Goal: Task Accomplishment & Management: Manage account settings

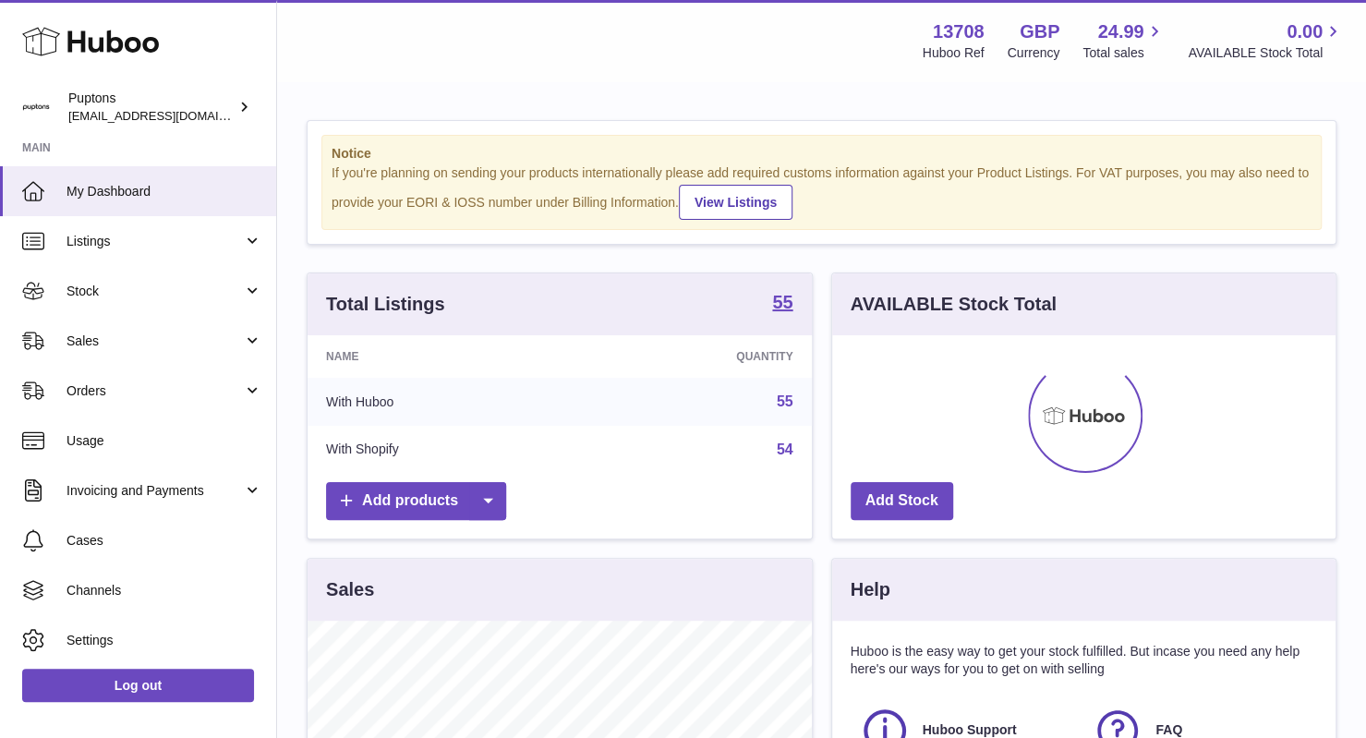
scroll to position [288, 504]
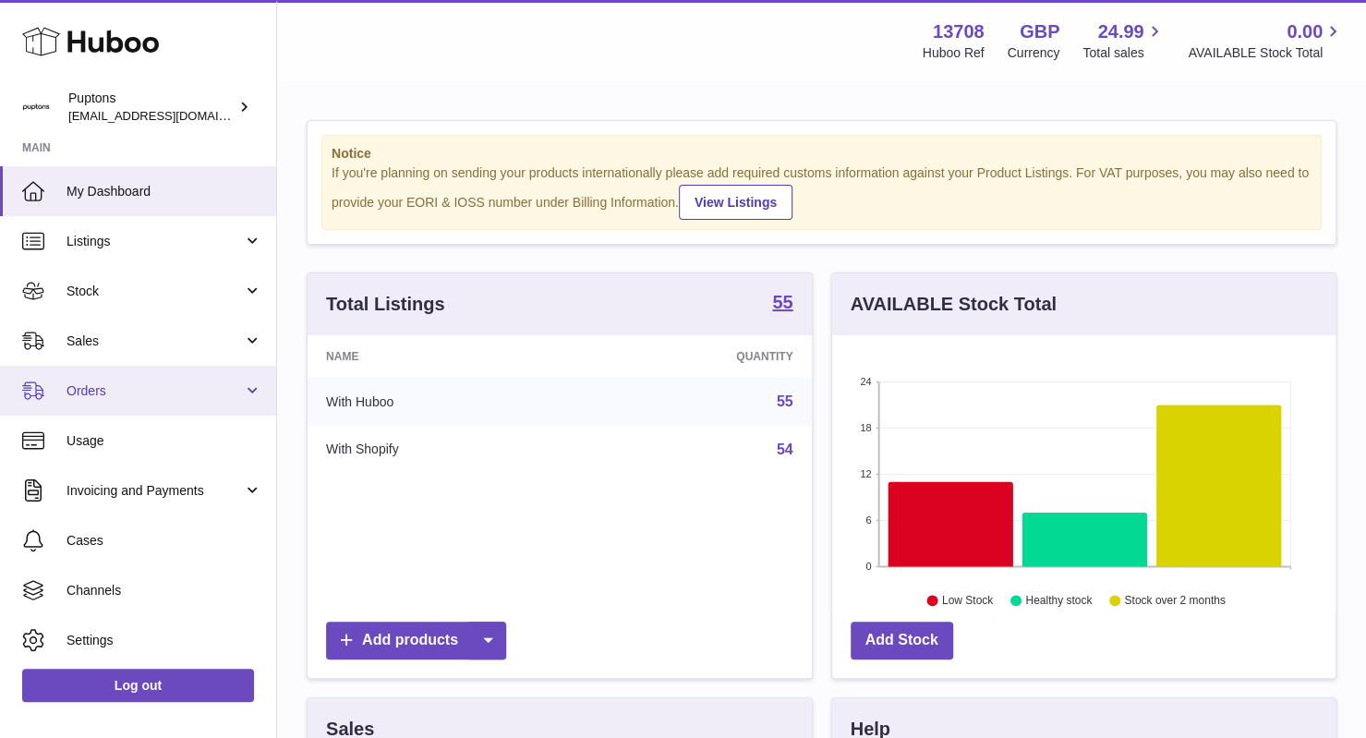
click at [151, 402] on link "Orders" at bounding box center [138, 391] width 276 height 50
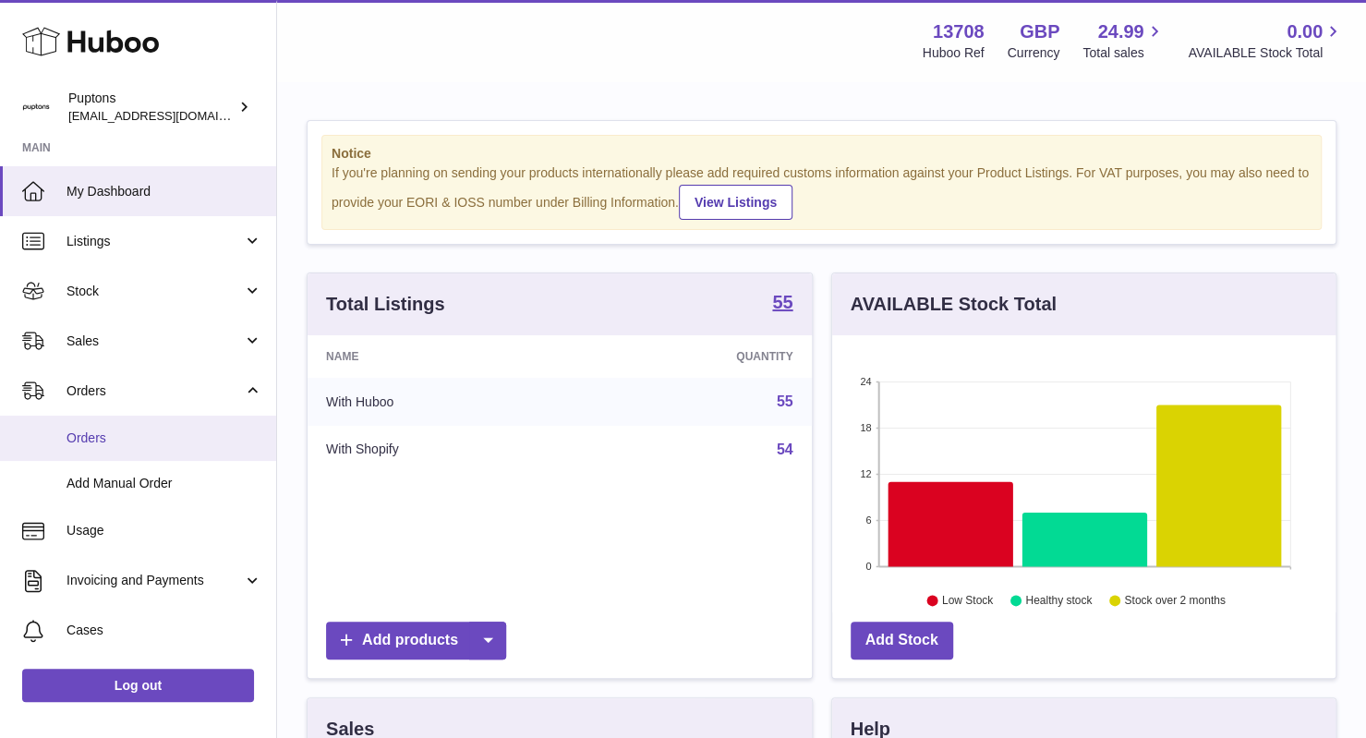
click at [126, 454] on link "Orders" at bounding box center [138, 438] width 276 height 45
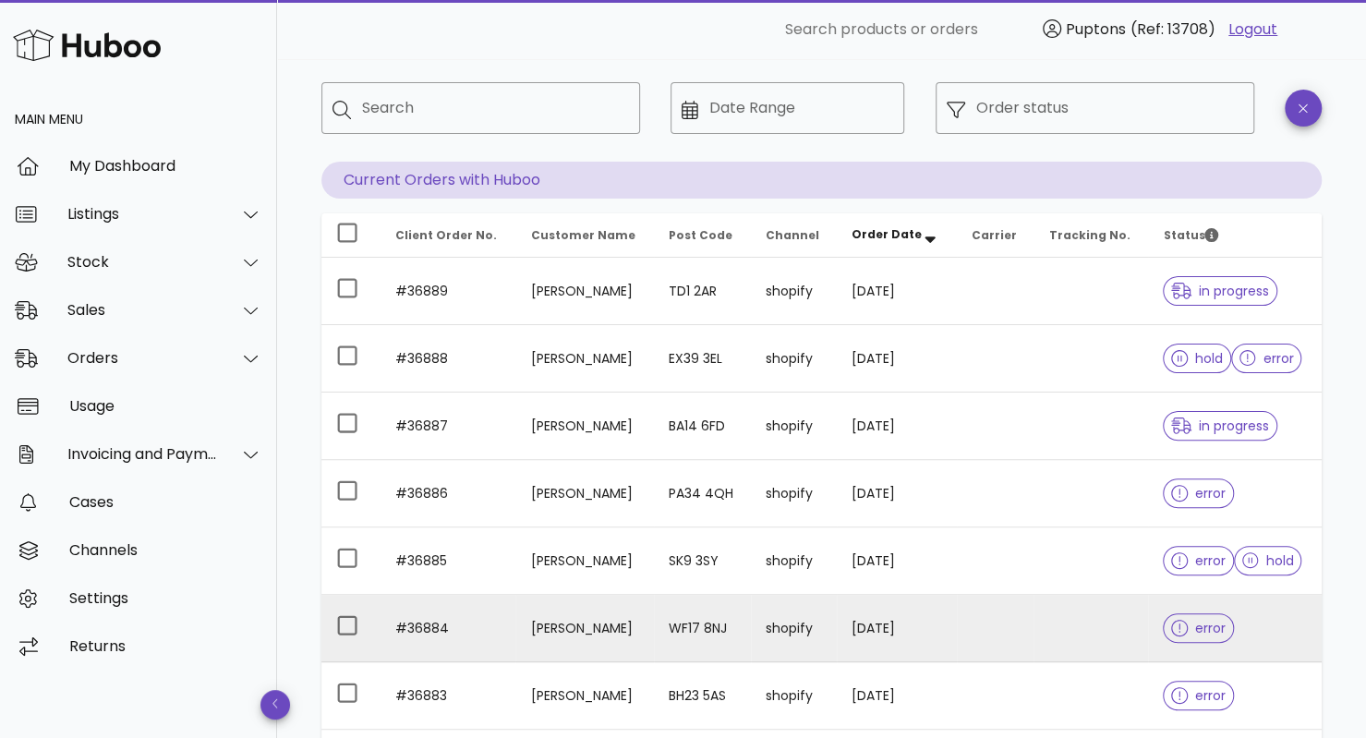
scroll to position [79, 0]
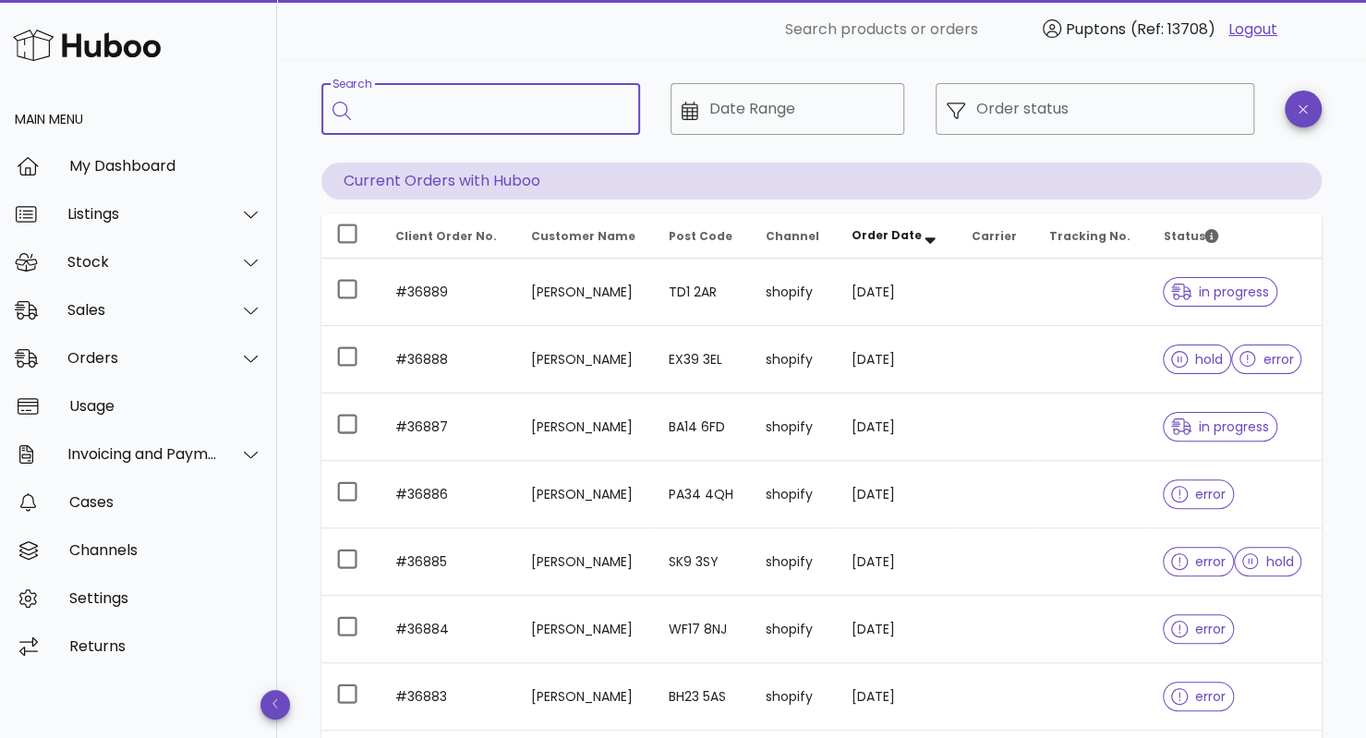
click at [481, 114] on input "Search" at bounding box center [493, 109] width 263 height 30
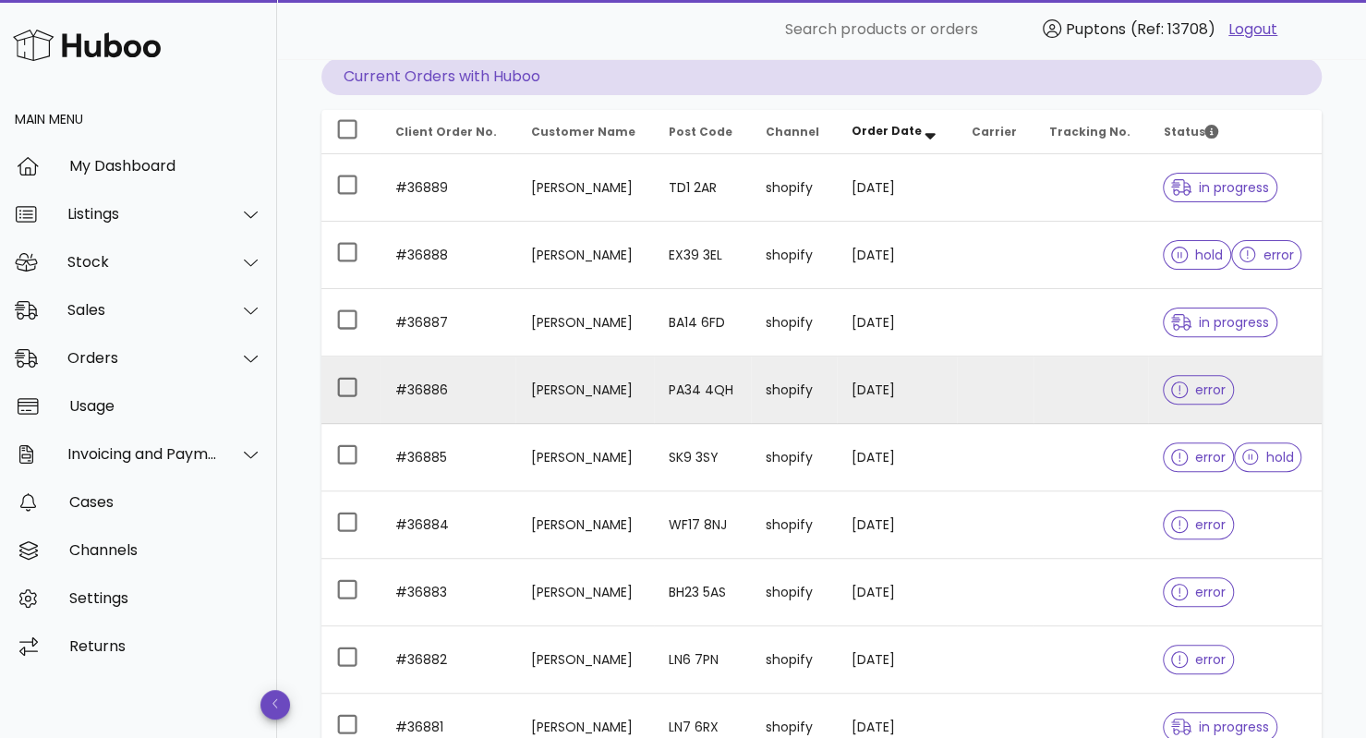
scroll to position [196, 0]
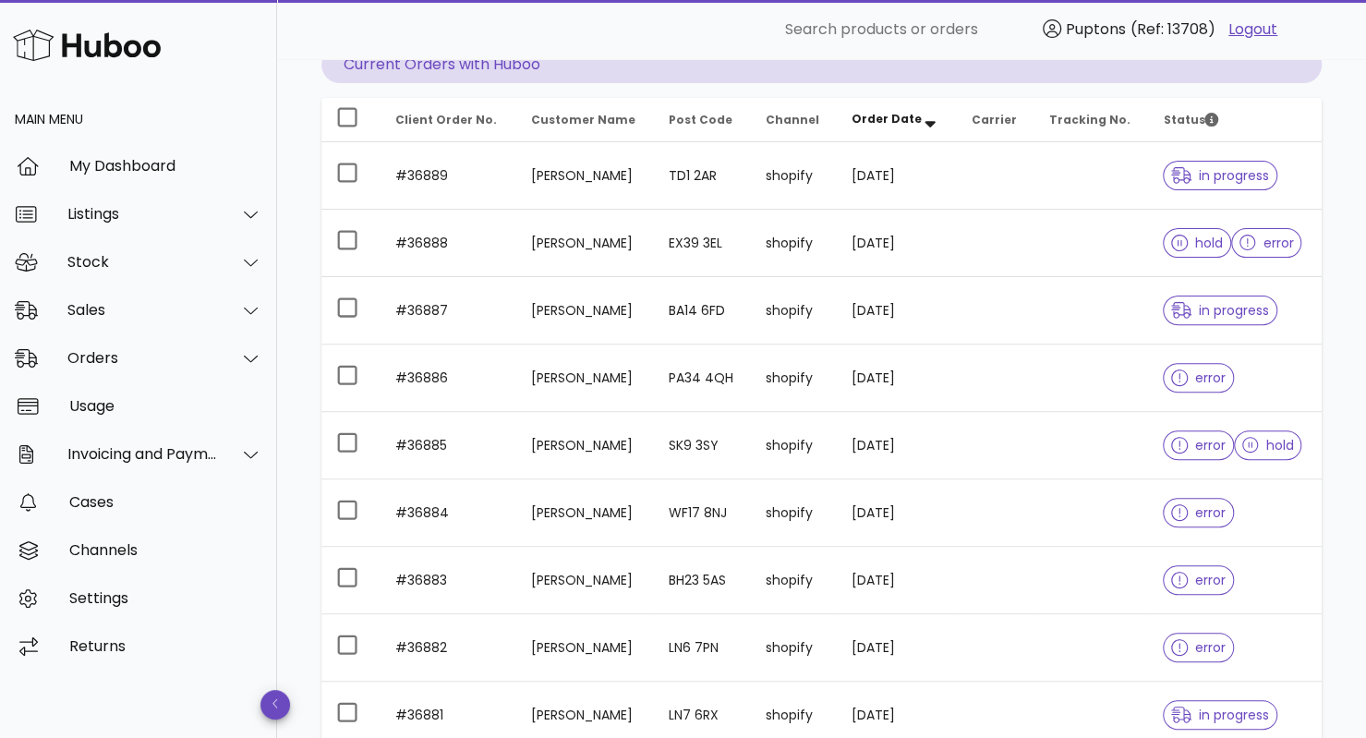
type input "**"
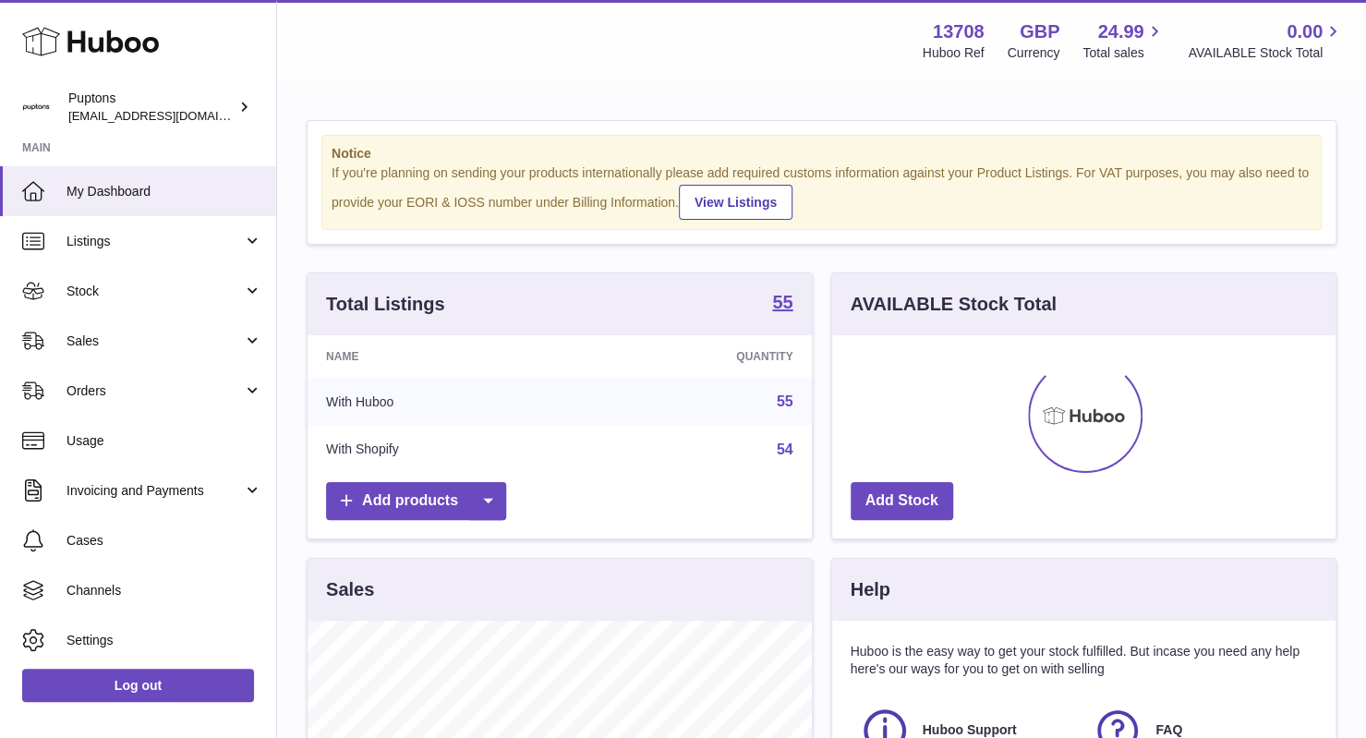
scroll to position [288, 504]
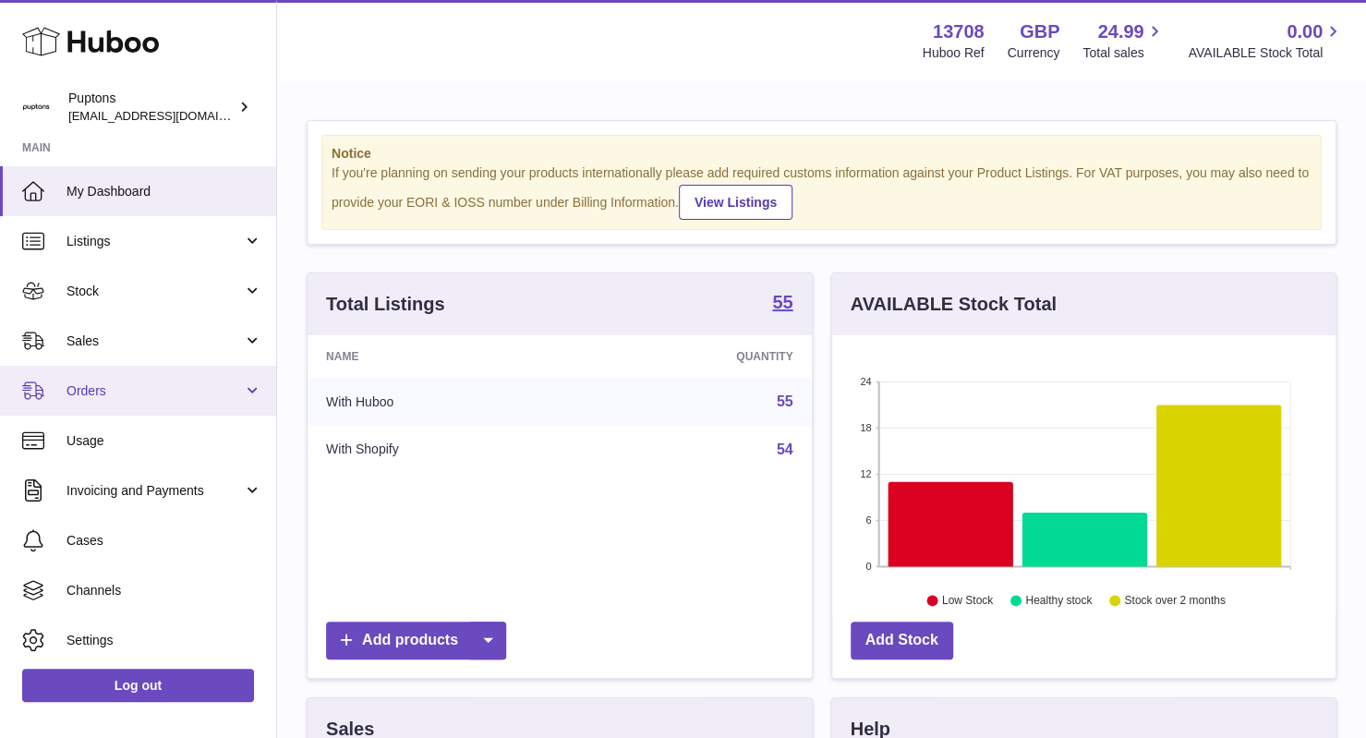
click at [137, 394] on span "Orders" at bounding box center [154, 391] width 176 height 18
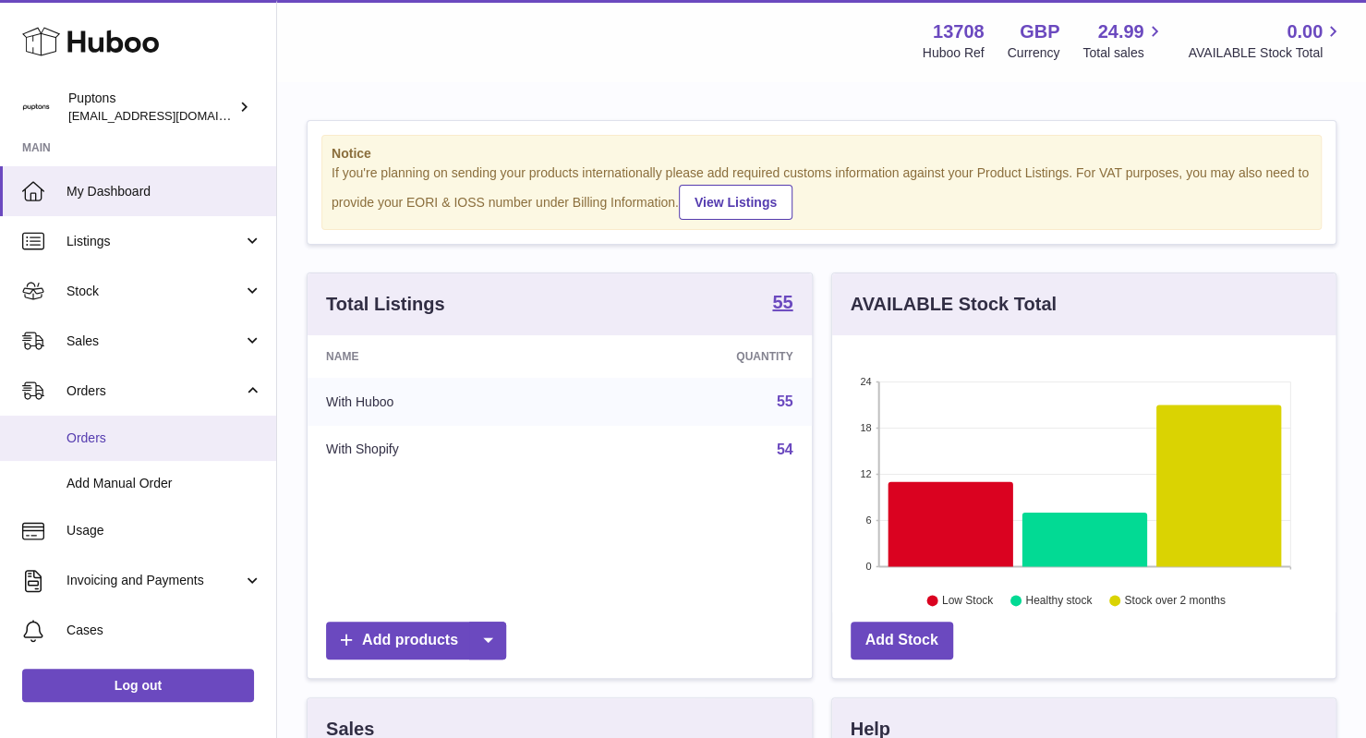
click at [146, 445] on span "Orders" at bounding box center [164, 438] width 196 height 18
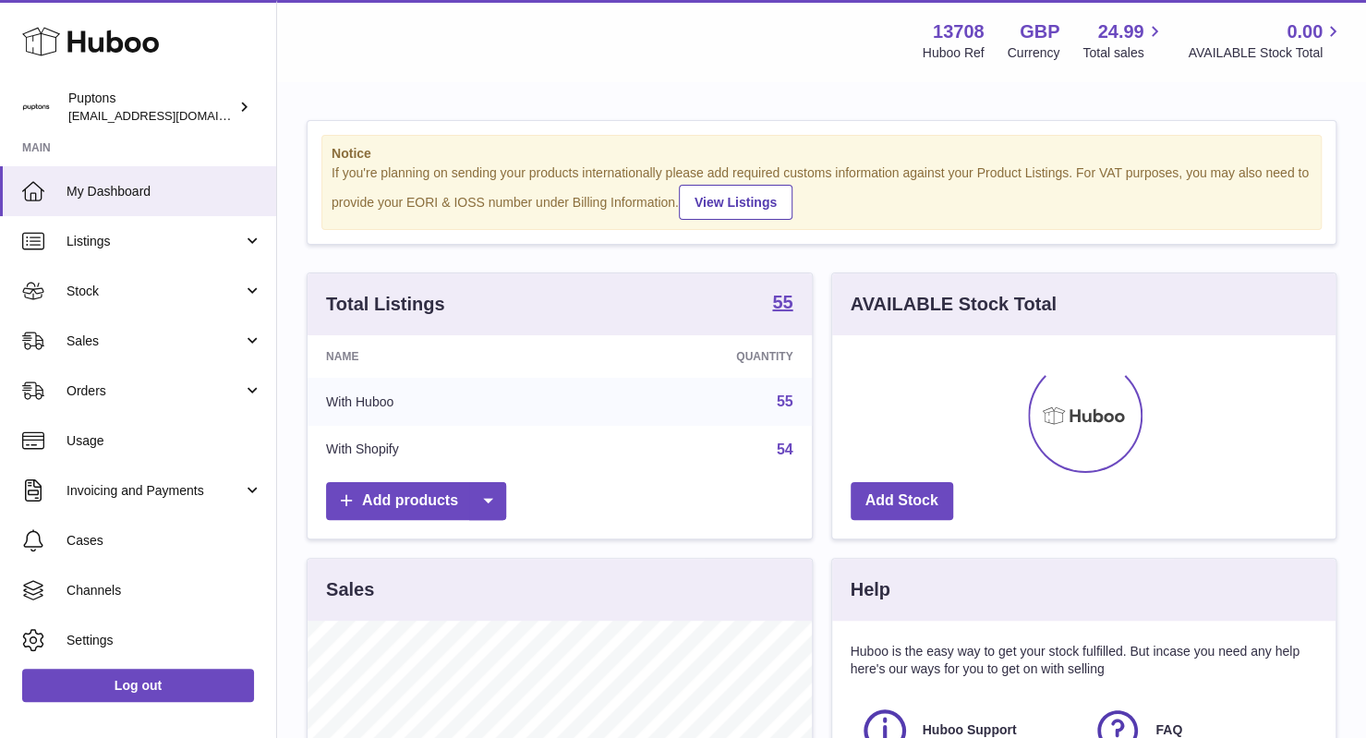
scroll to position [288, 504]
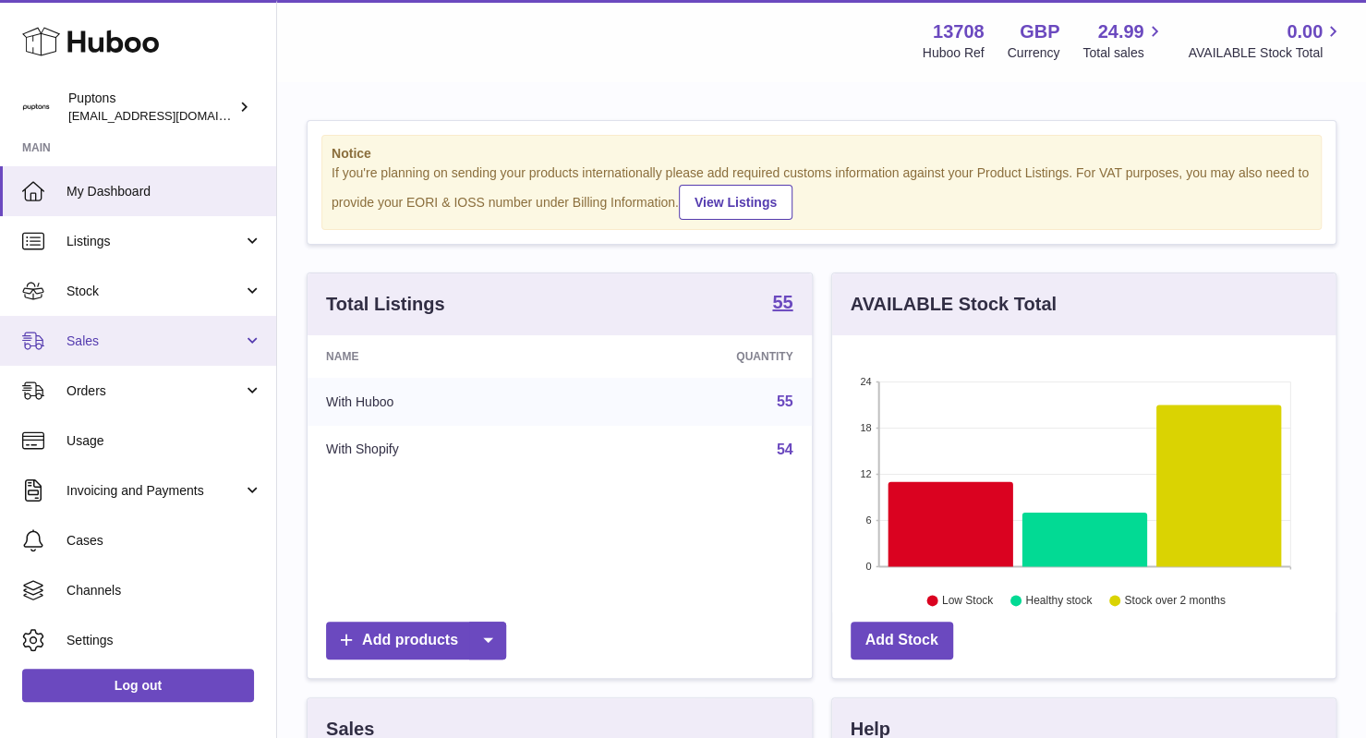
click at [111, 343] on span "Sales" at bounding box center [154, 341] width 176 height 18
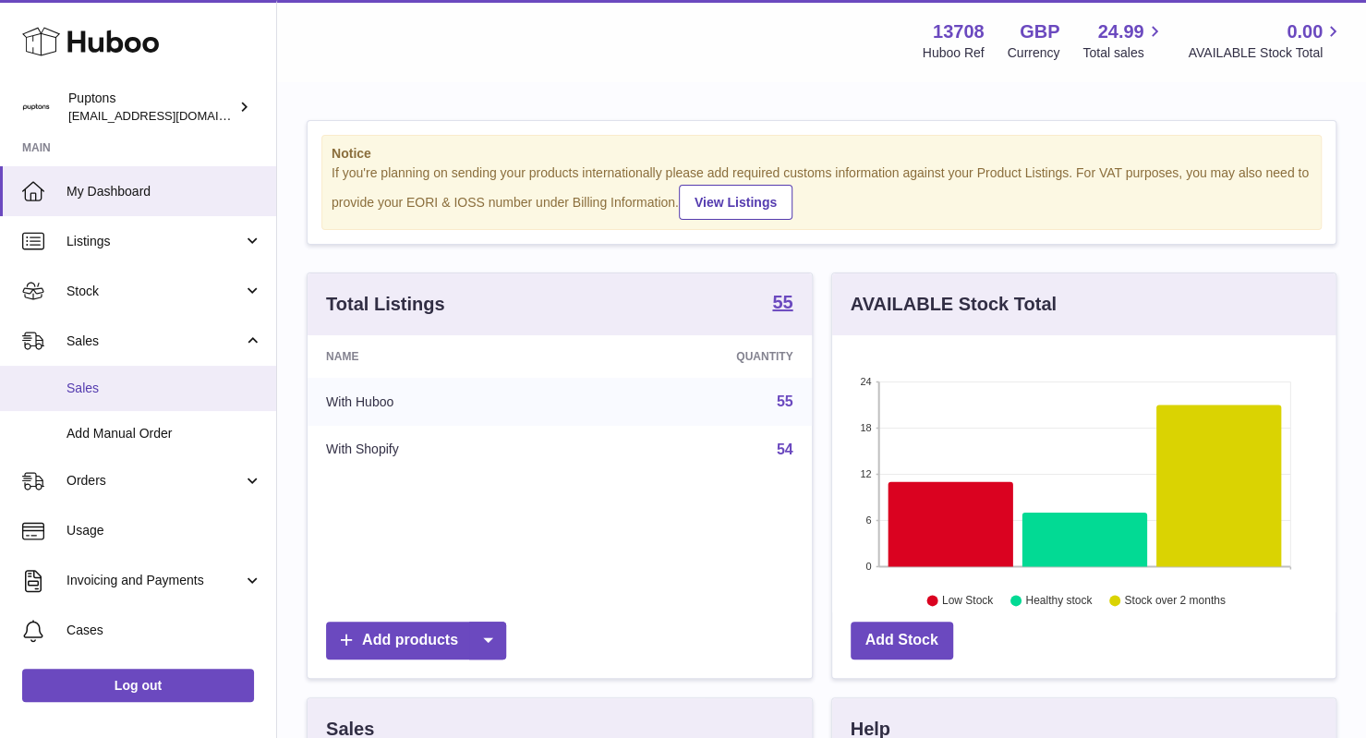
click at [140, 398] on link "Sales" at bounding box center [138, 388] width 276 height 45
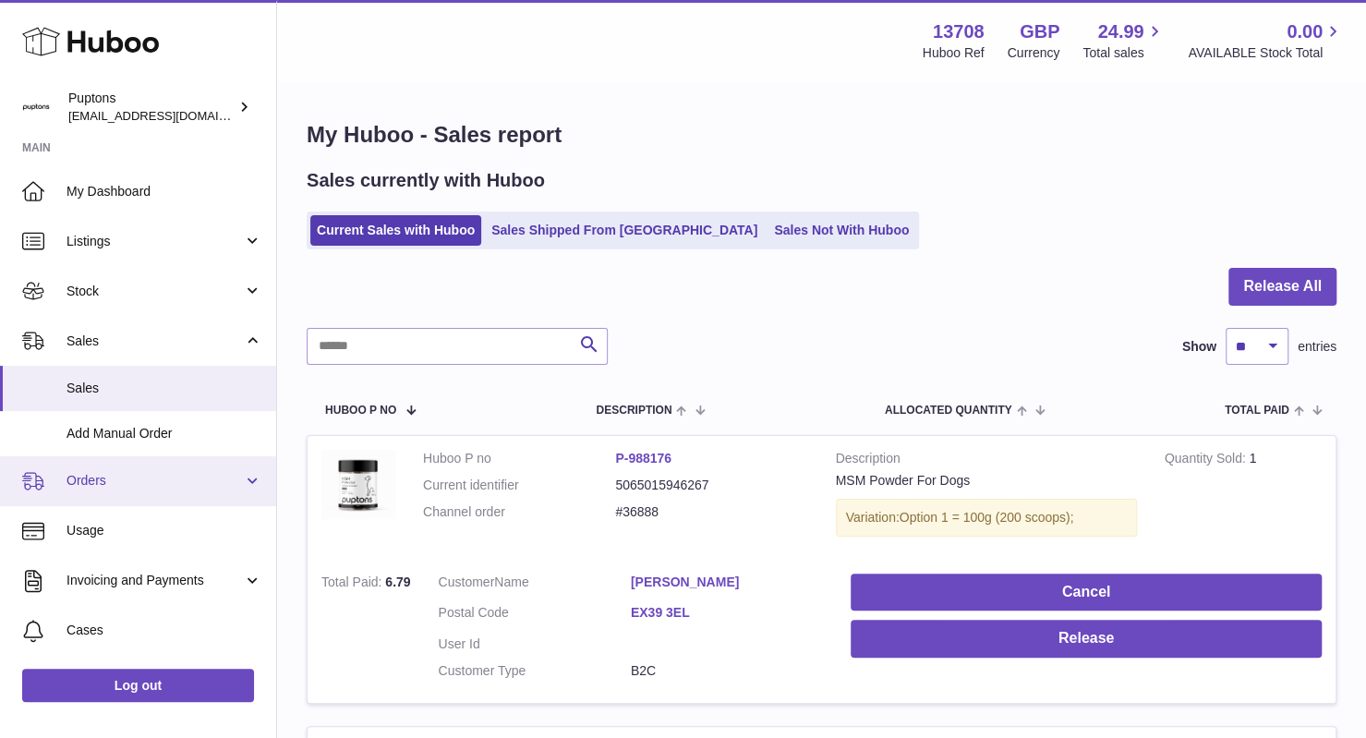
click at [117, 477] on span "Orders" at bounding box center [154, 481] width 176 height 18
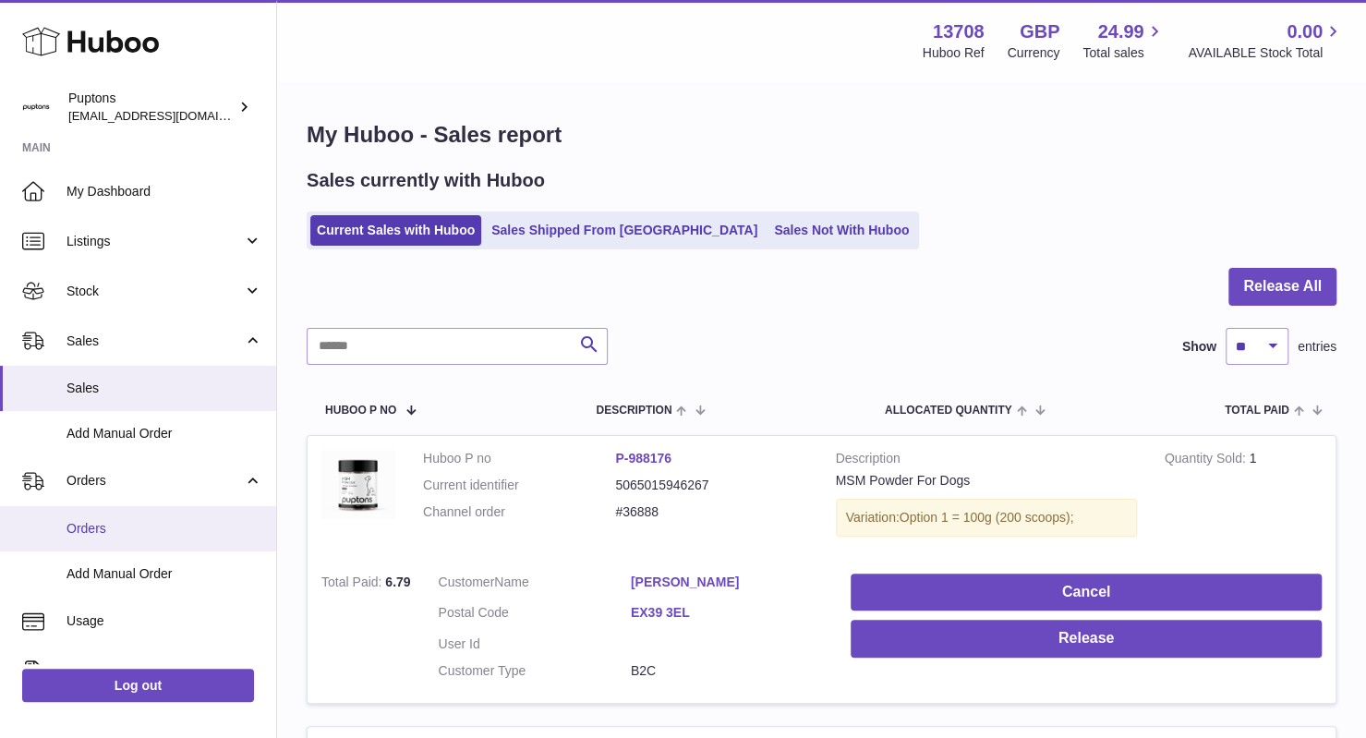
click at [131, 545] on link "Orders" at bounding box center [138, 528] width 276 height 45
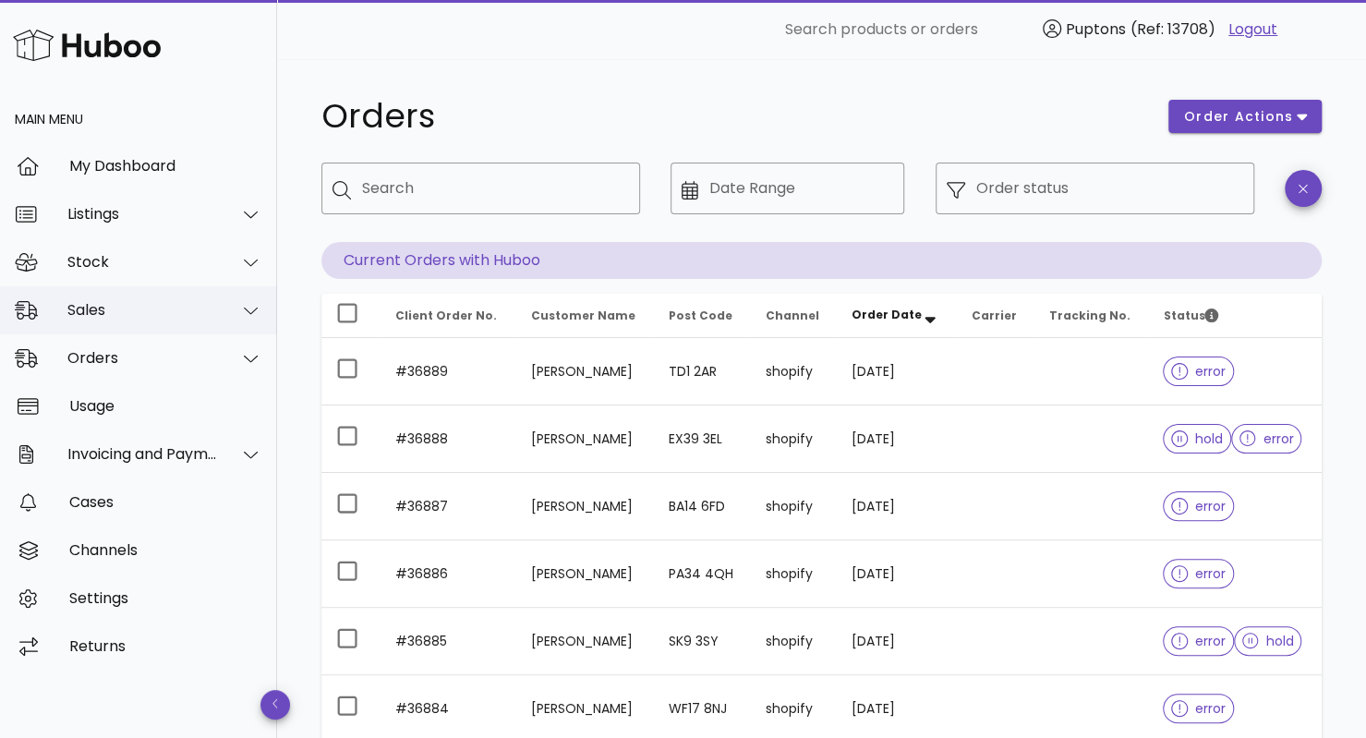
click at [179, 303] on div "Sales" at bounding box center [142, 310] width 151 height 18
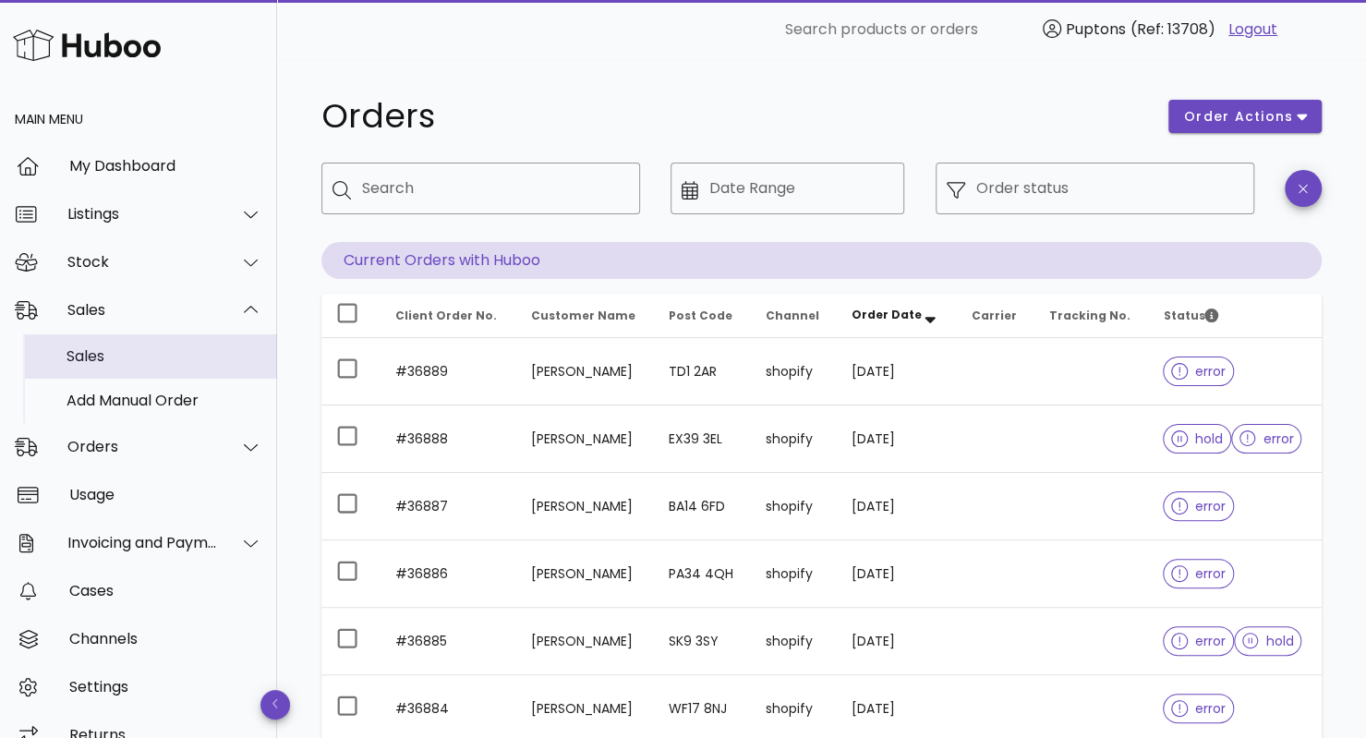
click at [168, 352] on div "Sales" at bounding box center [164, 356] width 196 height 18
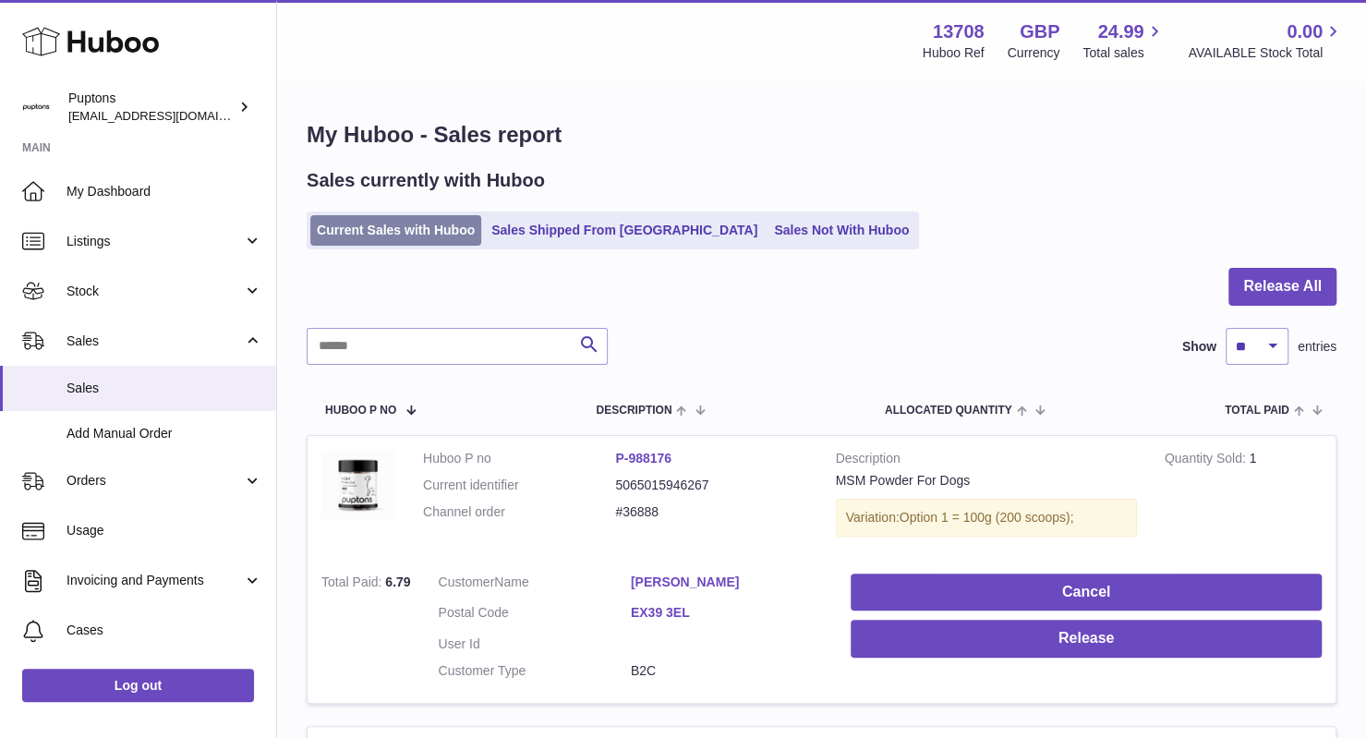
click at [413, 224] on link "Current Sales with Huboo" at bounding box center [395, 230] width 171 height 30
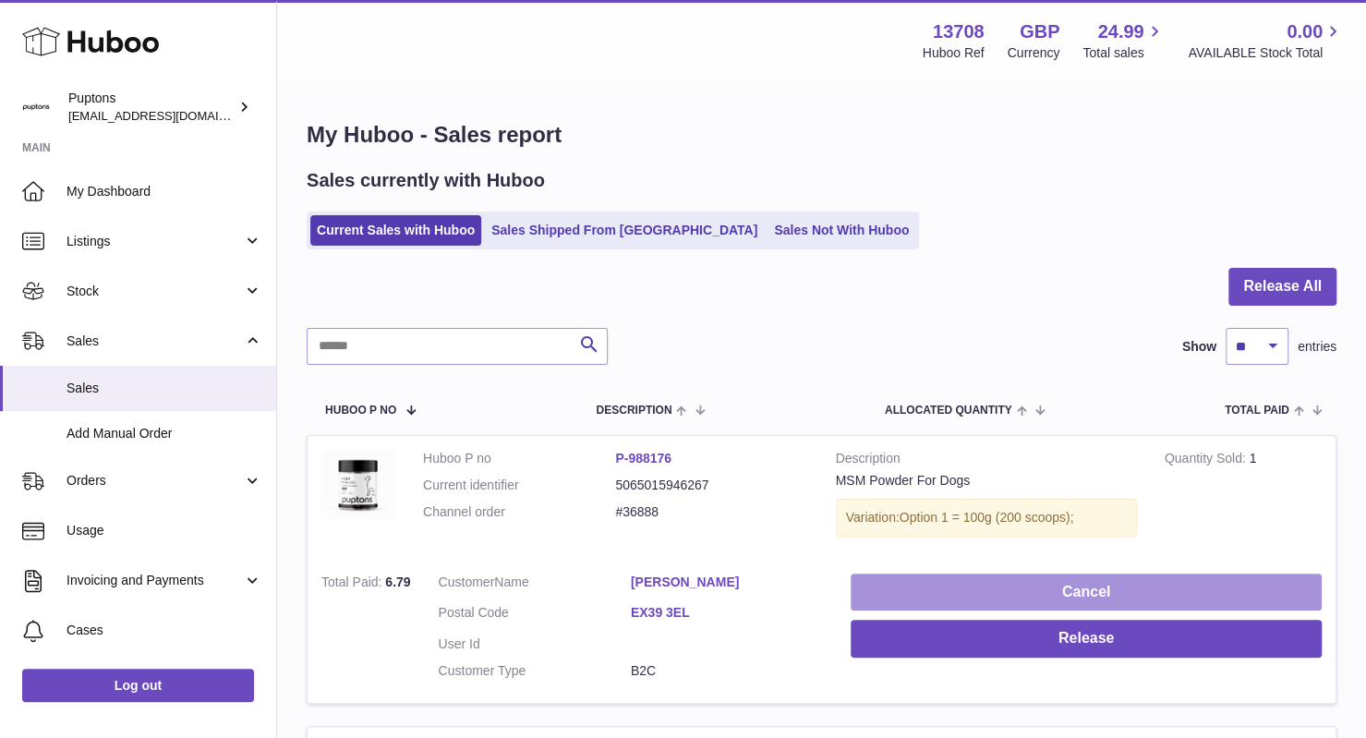
click at [1010, 583] on button "Cancel" at bounding box center [1086, 593] width 471 height 38
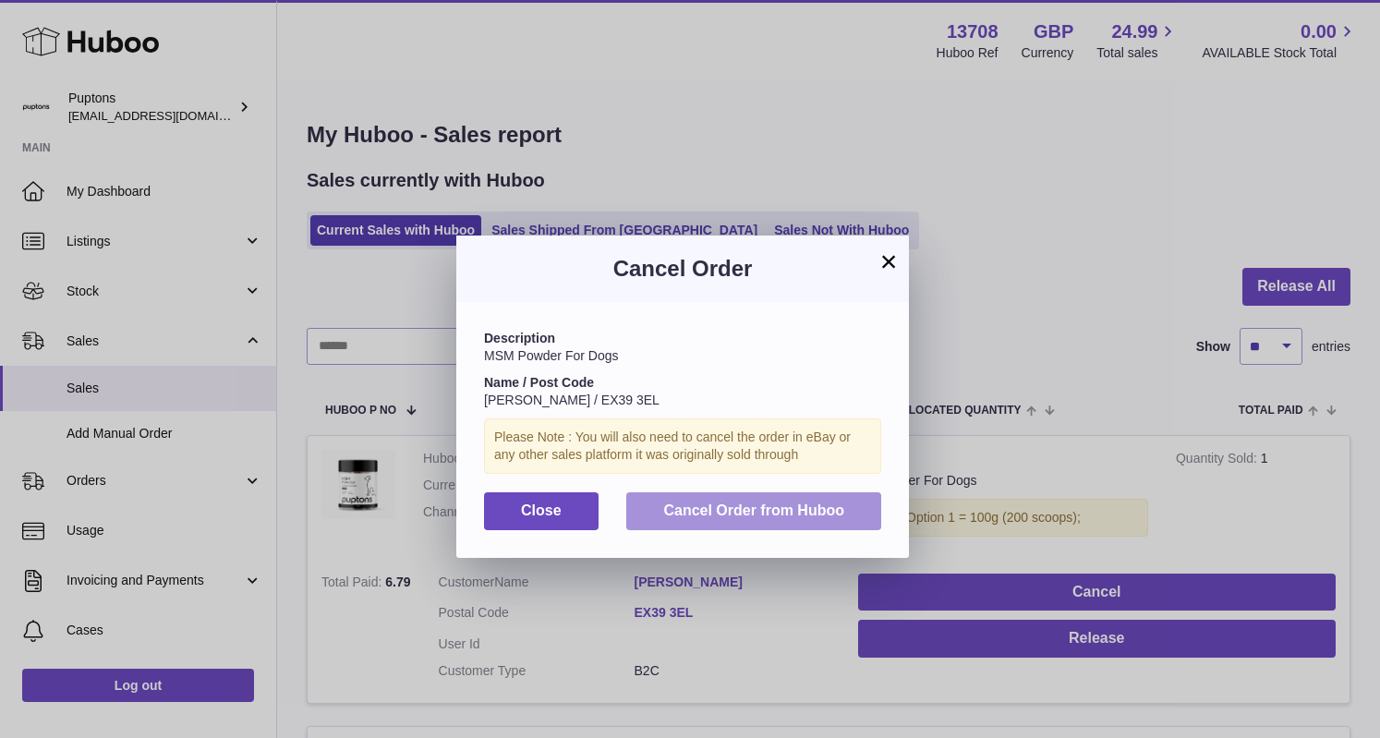
click at [768, 502] on span "Cancel Order from Huboo" at bounding box center [753, 510] width 181 height 16
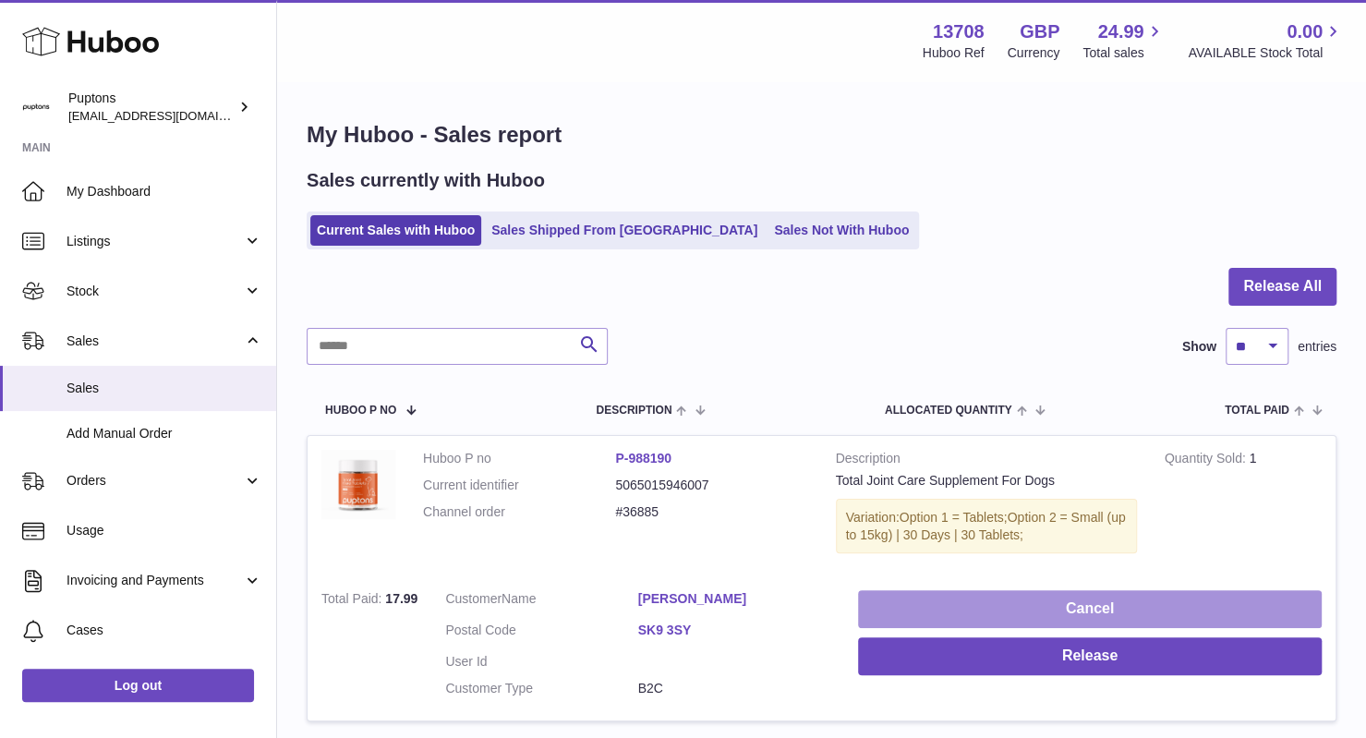
click at [1029, 594] on button "Cancel" at bounding box center [1090, 609] width 464 height 38
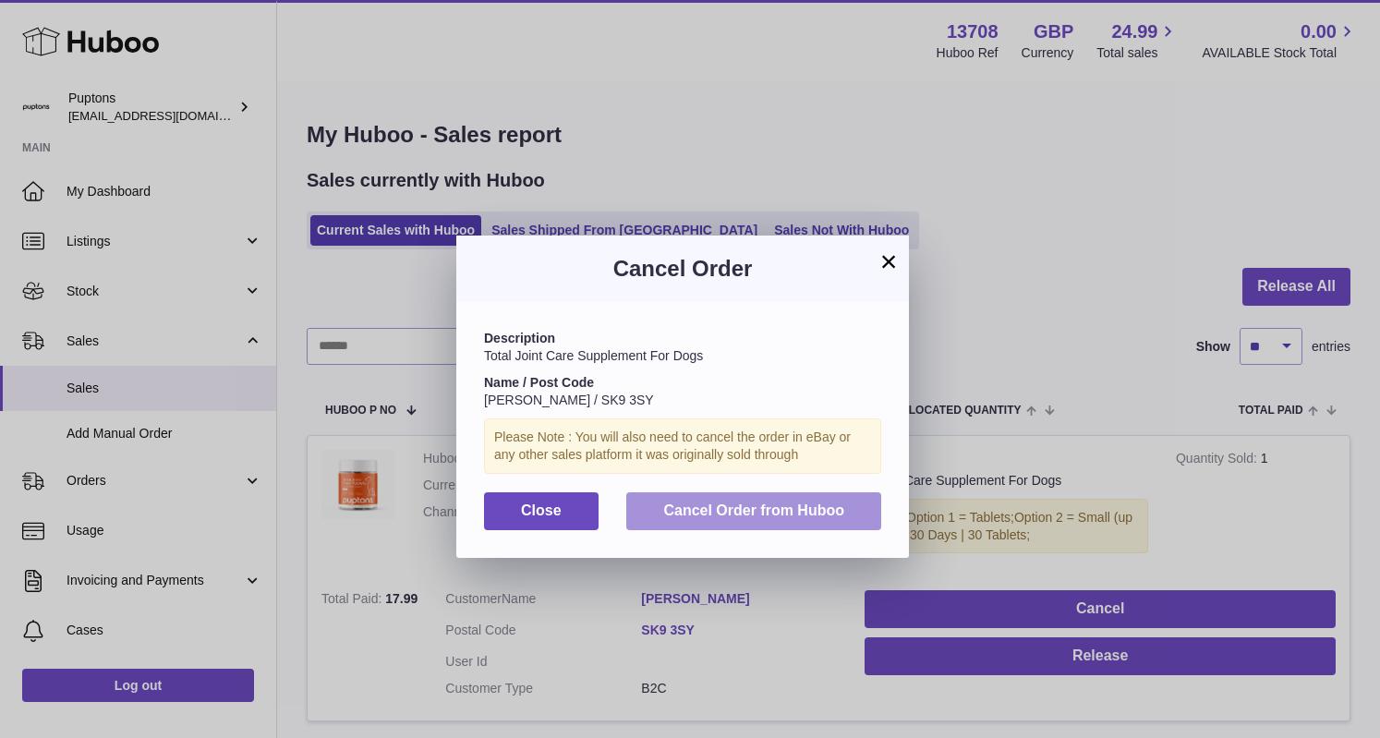
click at [760, 513] on span "Cancel Order from Huboo" at bounding box center [753, 510] width 181 height 16
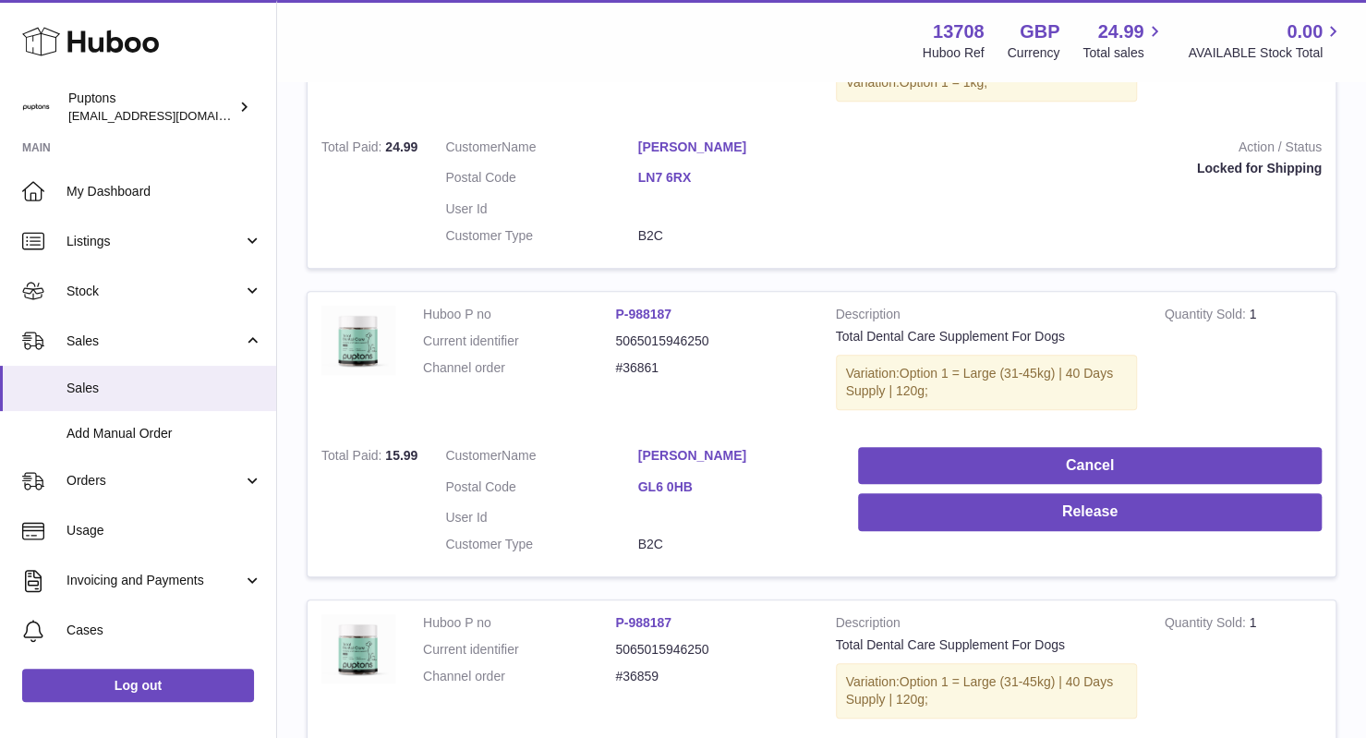
scroll to position [534, 0]
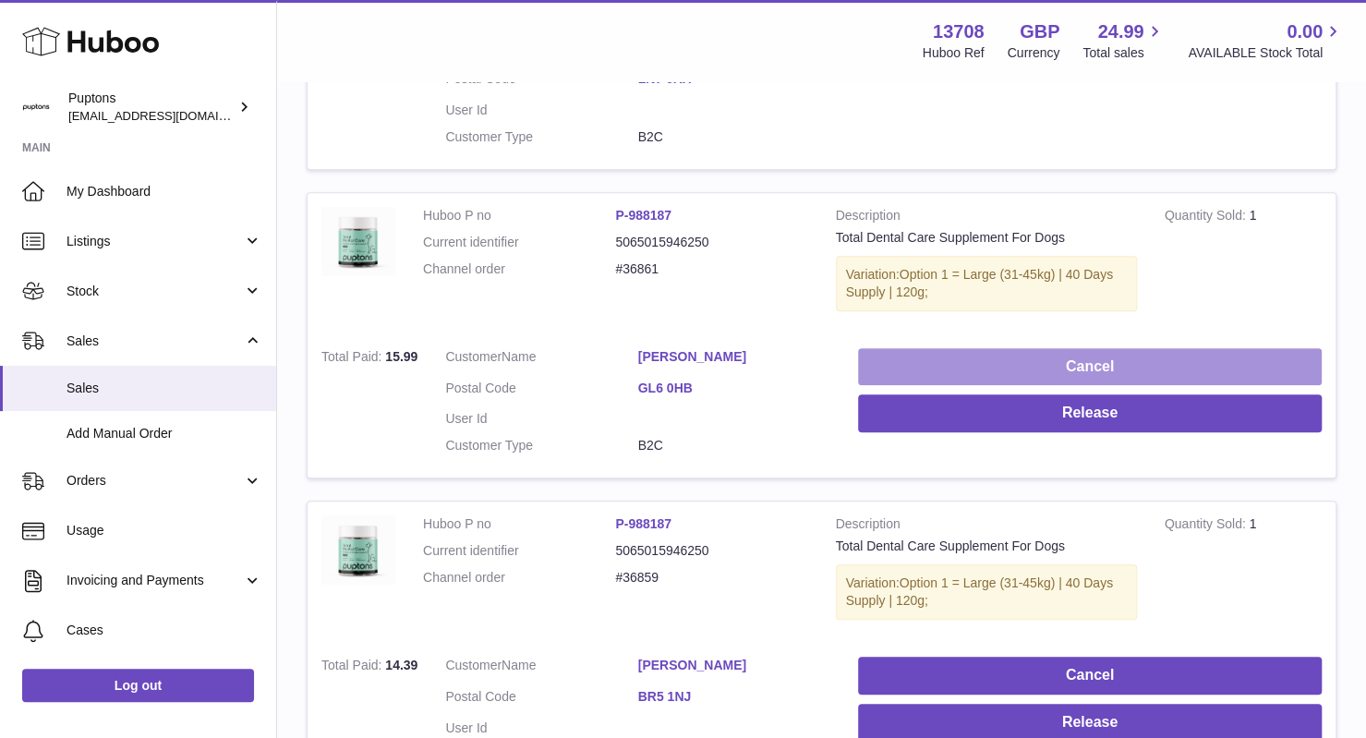
click at [981, 367] on button "Cancel" at bounding box center [1090, 367] width 464 height 38
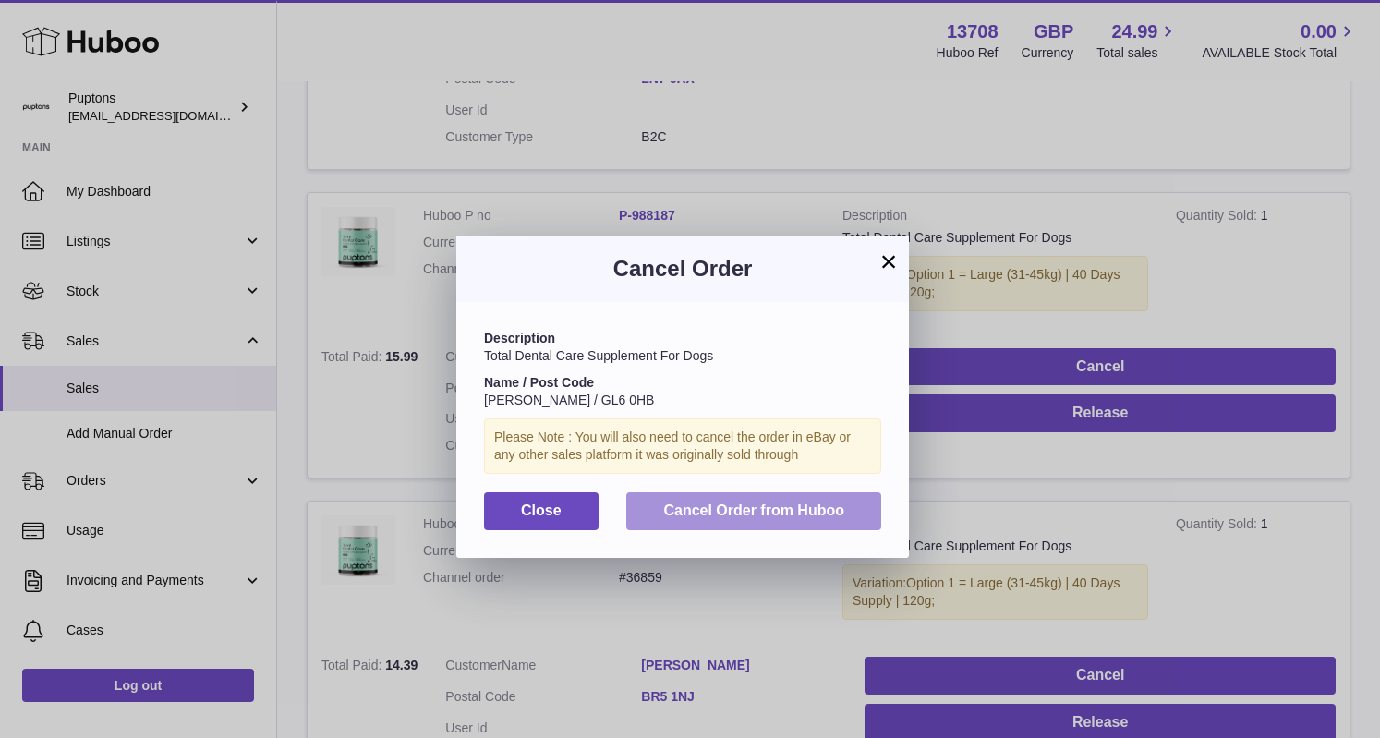
click at [746, 502] on span "Cancel Order from Huboo" at bounding box center [753, 510] width 181 height 16
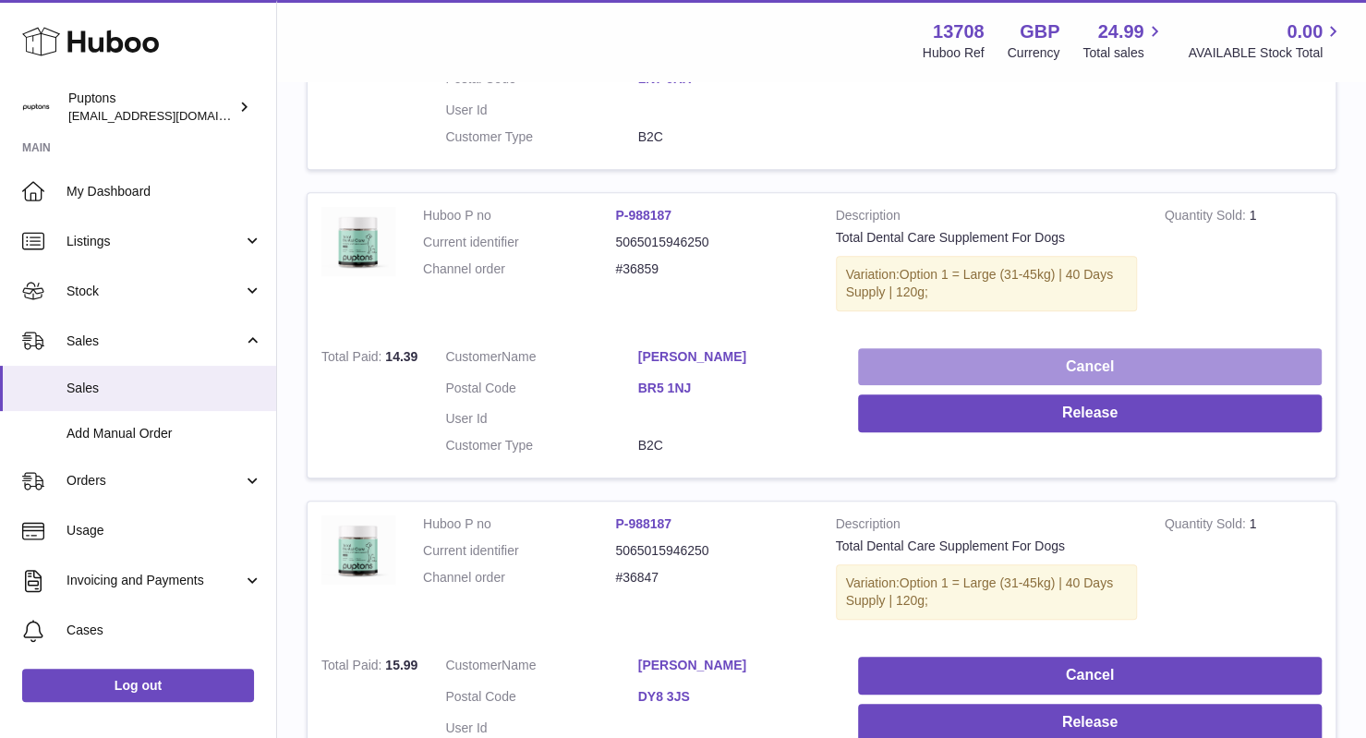
click at [980, 375] on button "Cancel" at bounding box center [1090, 367] width 464 height 38
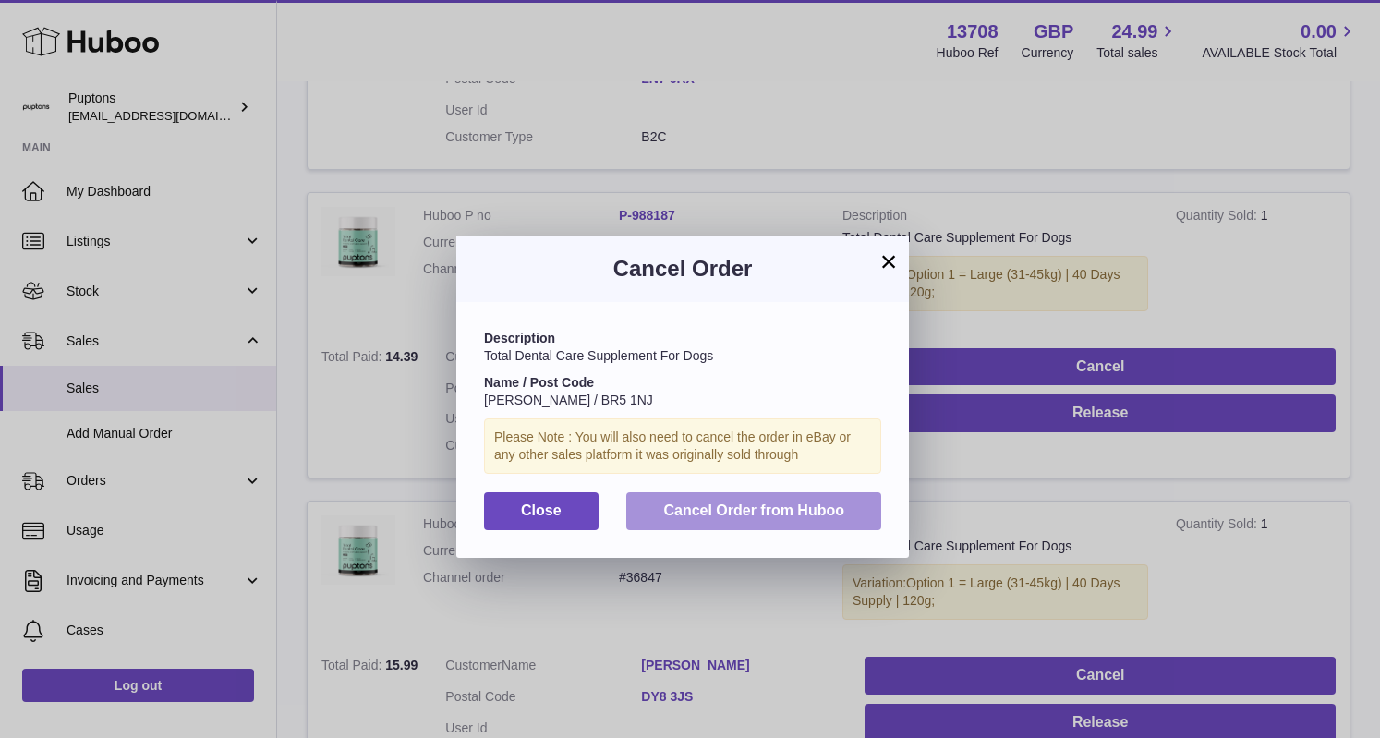
click at [739, 509] on span "Cancel Order from Huboo" at bounding box center [753, 510] width 181 height 16
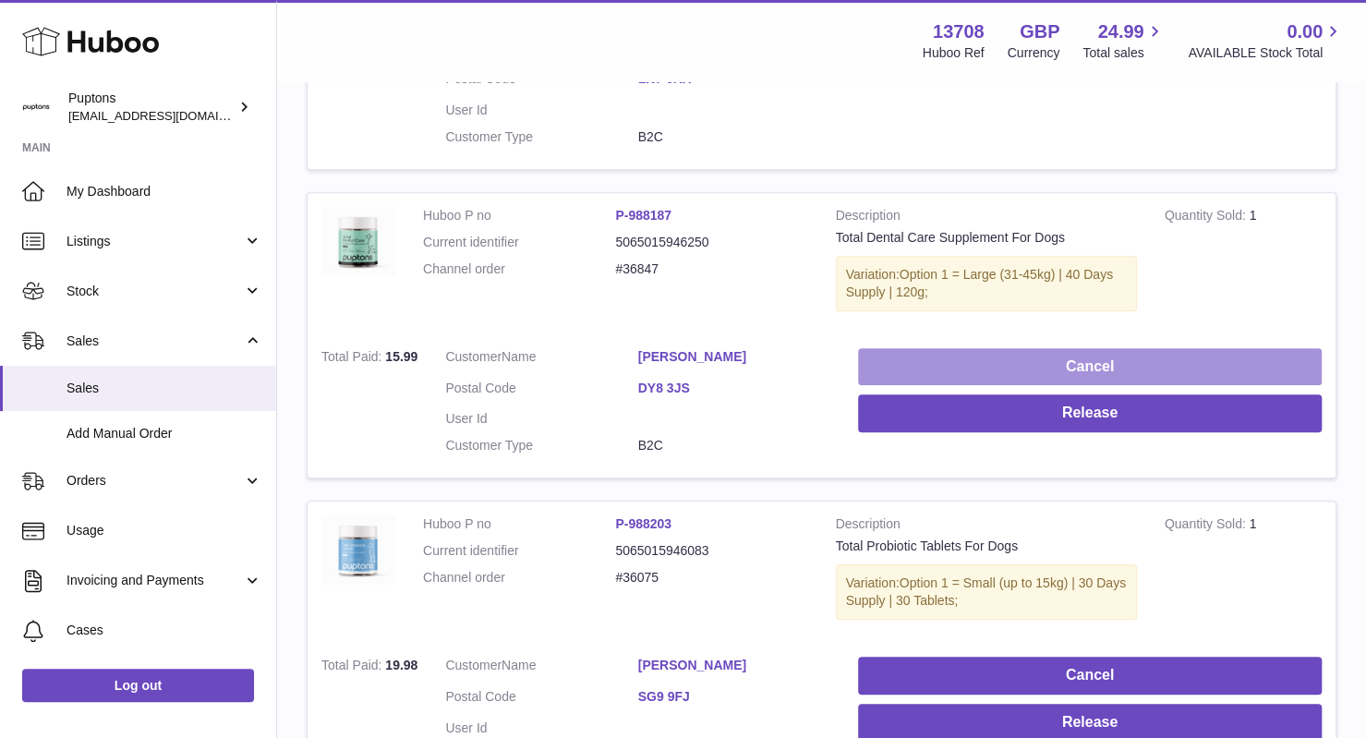
click at [1029, 348] on button "Cancel" at bounding box center [1090, 367] width 464 height 38
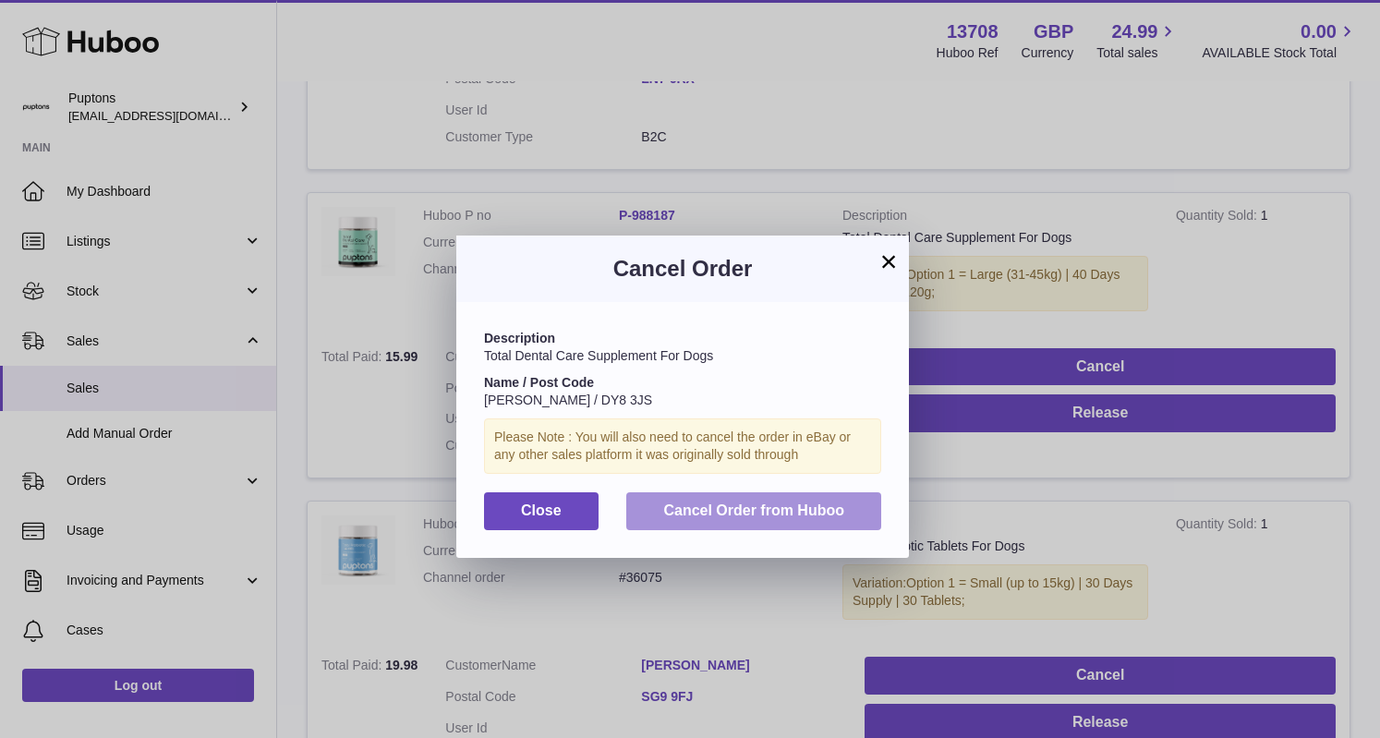
click at [752, 517] on span "Cancel Order from Huboo" at bounding box center [753, 510] width 181 height 16
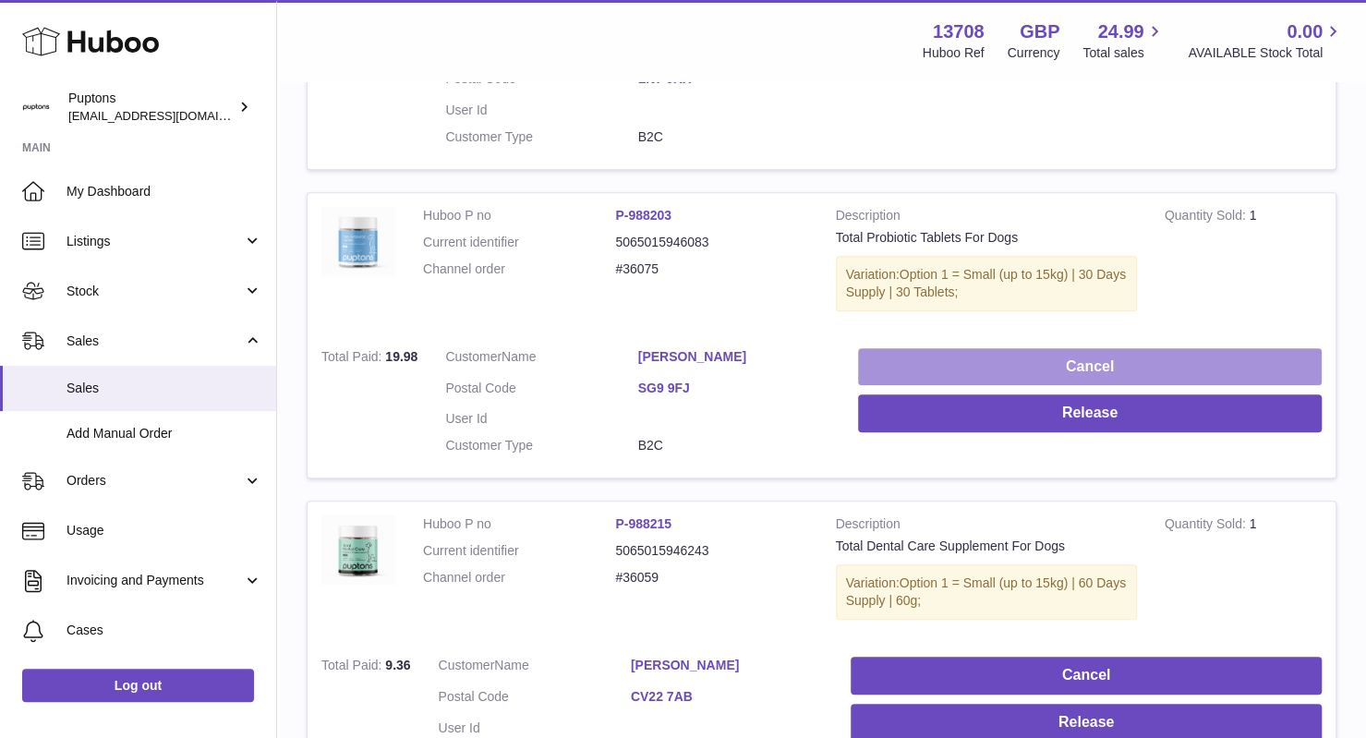
click at [1043, 348] on button "Cancel" at bounding box center [1090, 367] width 464 height 38
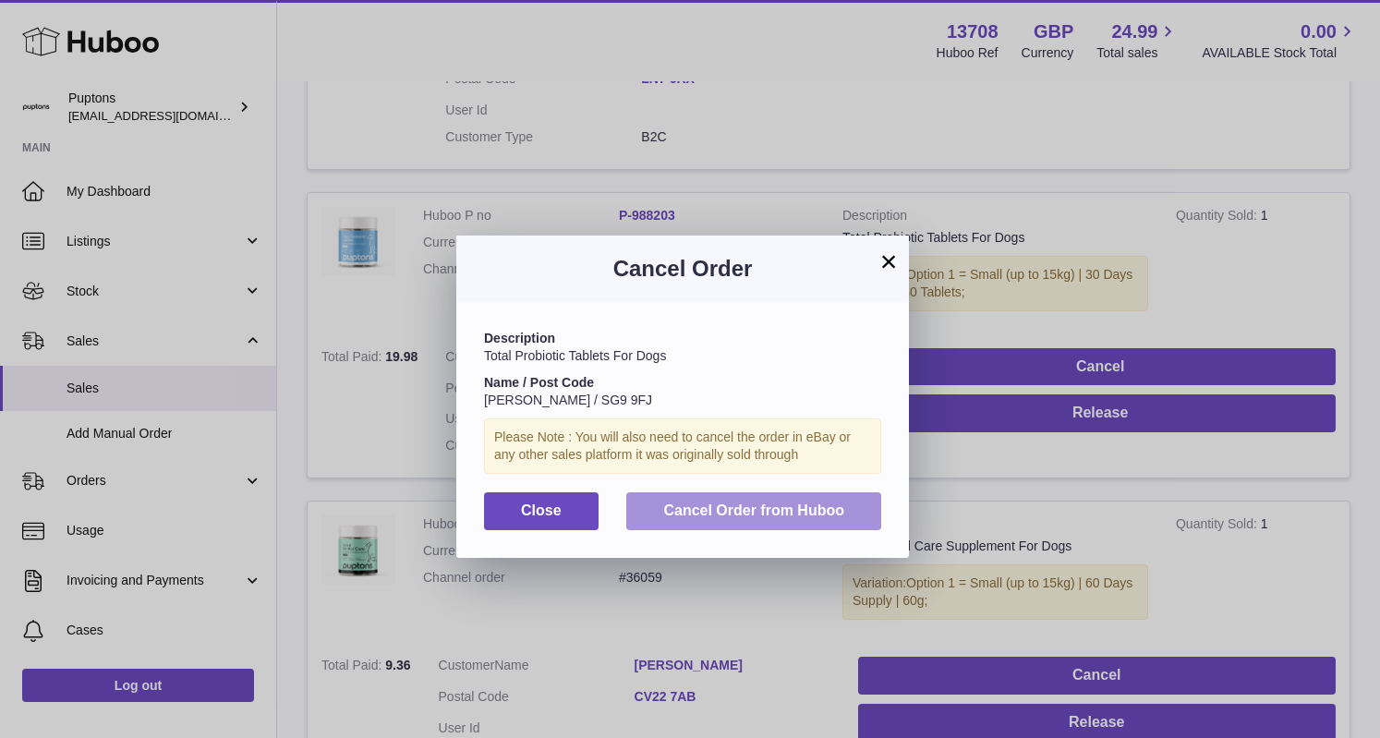
click at [791, 512] on span "Cancel Order from Huboo" at bounding box center [753, 510] width 181 height 16
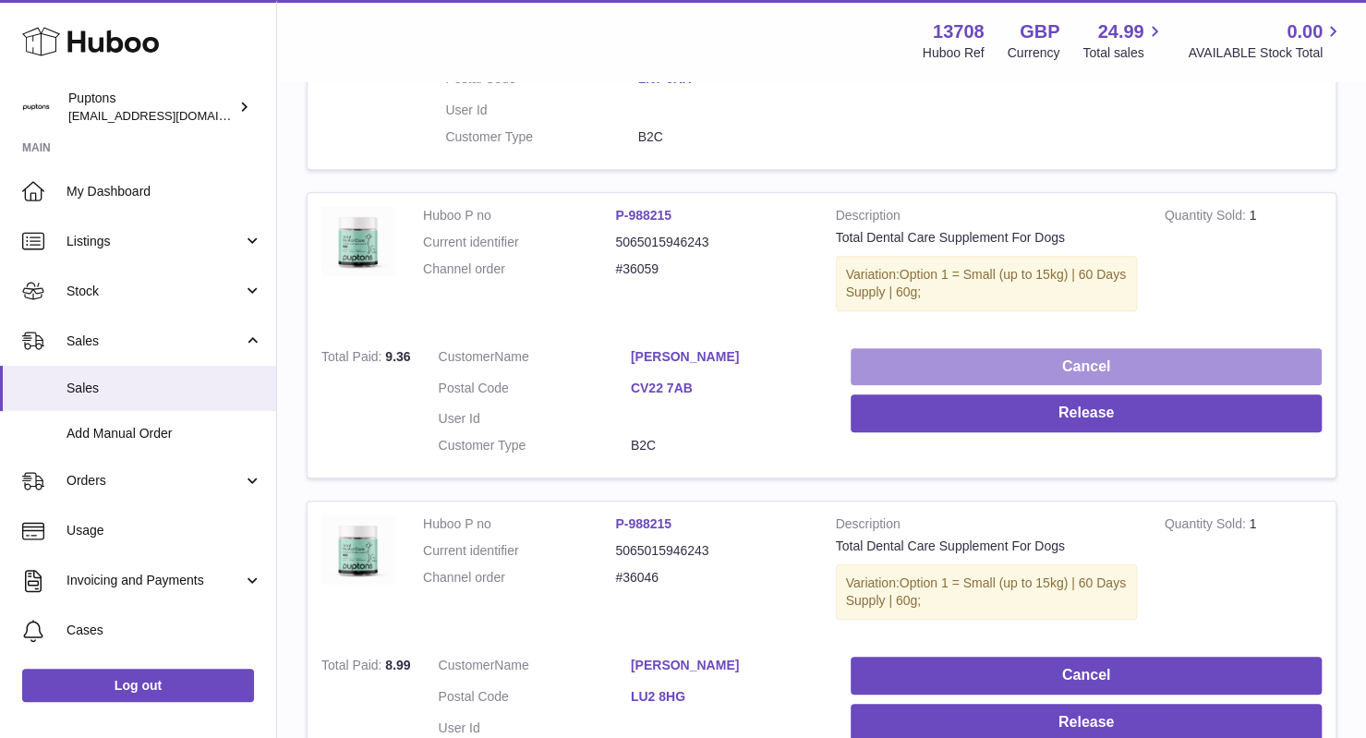
click at [1038, 377] on button "Cancel" at bounding box center [1086, 367] width 471 height 38
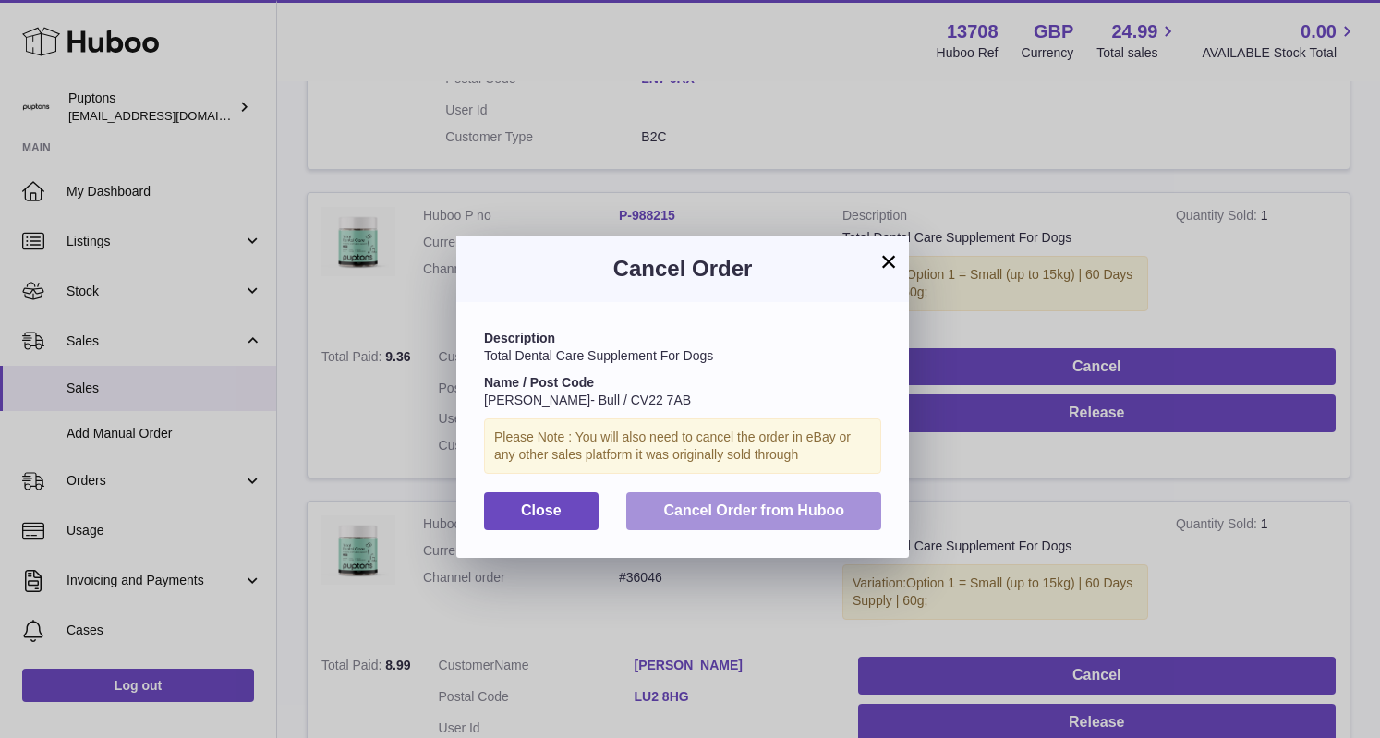
click at [706, 512] on span "Cancel Order from Huboo" at bounding box center [753, 510] width 181 height 16
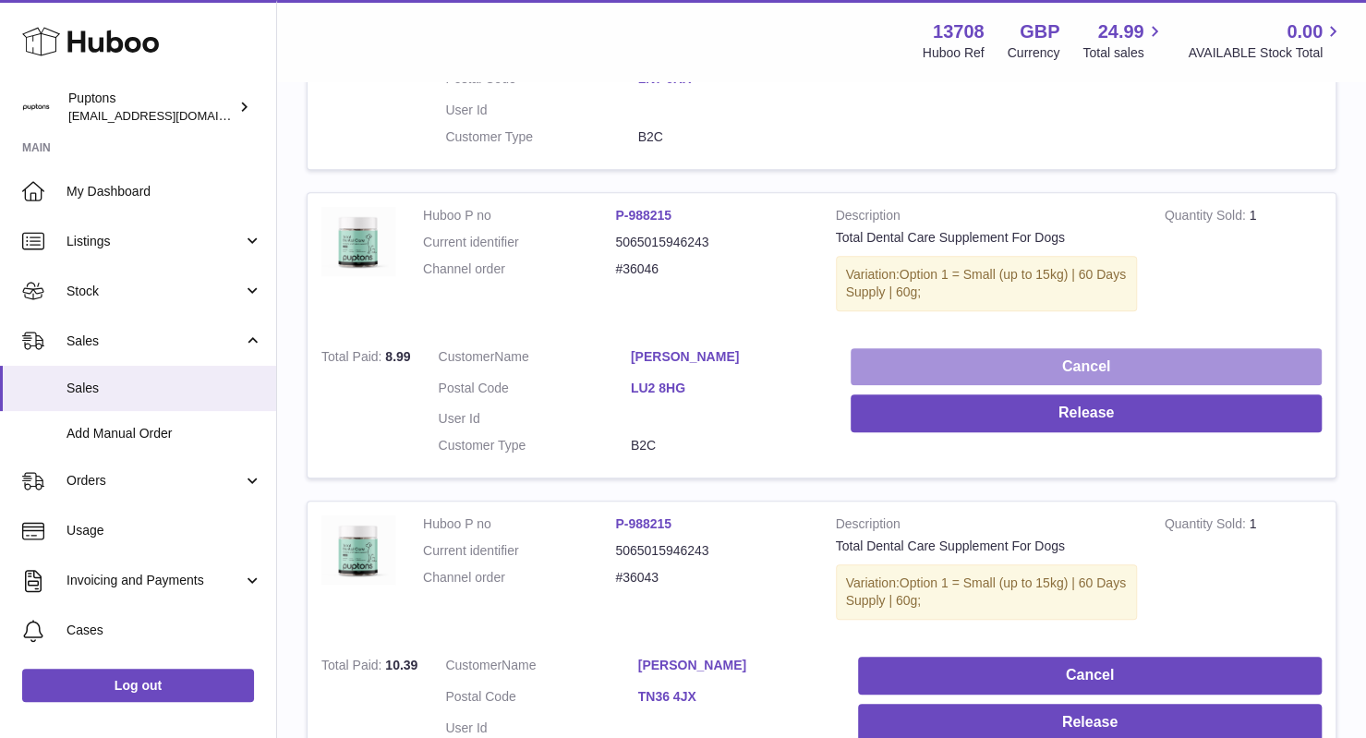
click at [1041, 378] on button "Cancel" at bounding box center [1086, 367] width 471 height 38
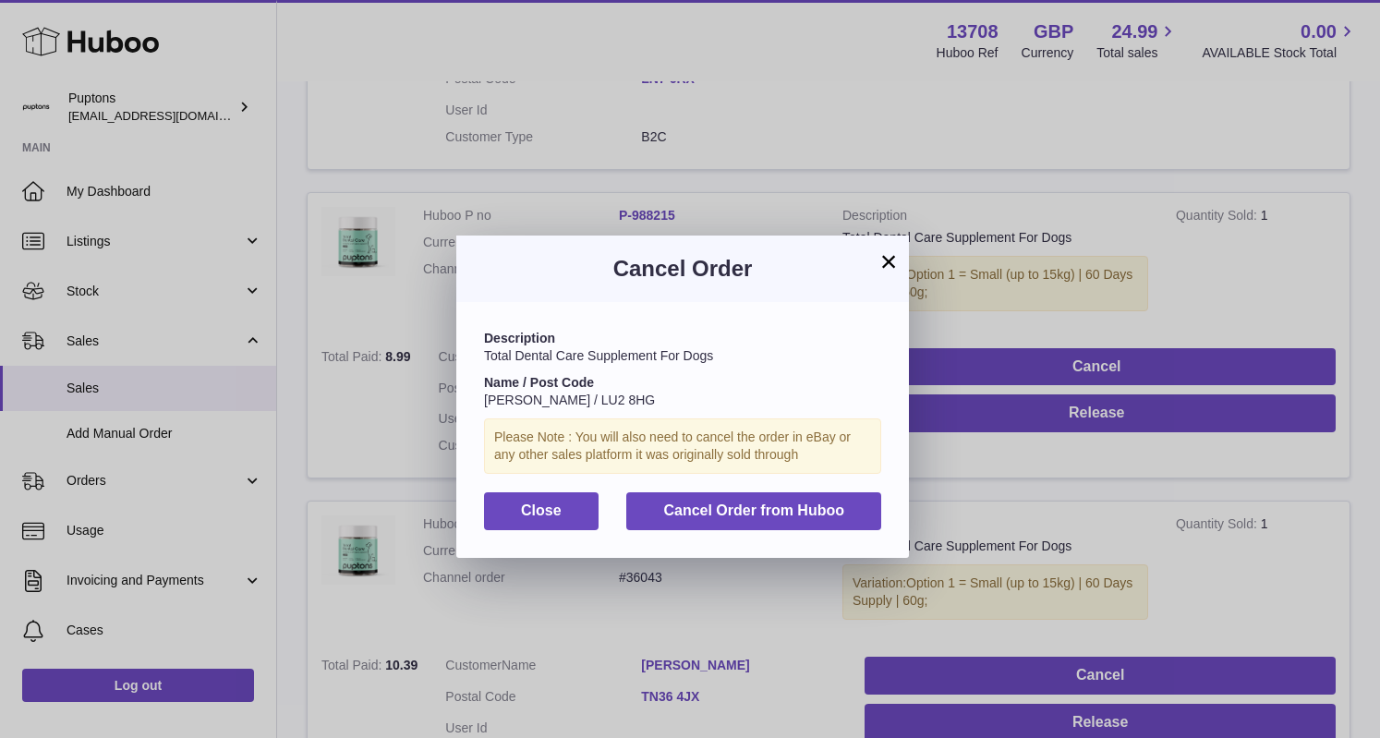
click at [747, 532] on div "Description Total Dental Care Supplement For Dogs Name / Post Code Gemma Clarid…" at bounding box center [682, 429] width 453 height 255
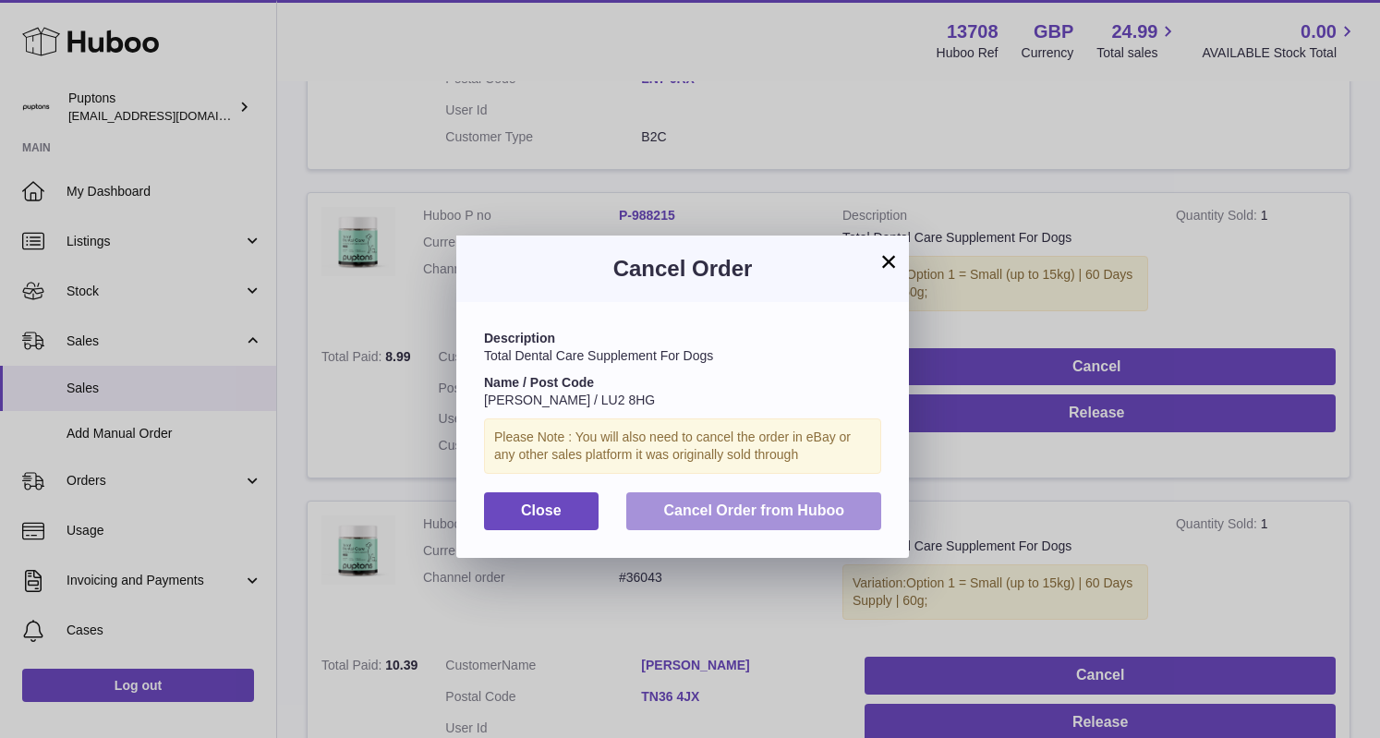
click at [704, 496] on button "Cancel Order from Huboo" at bounding box center [753, 511] width 255 height 38
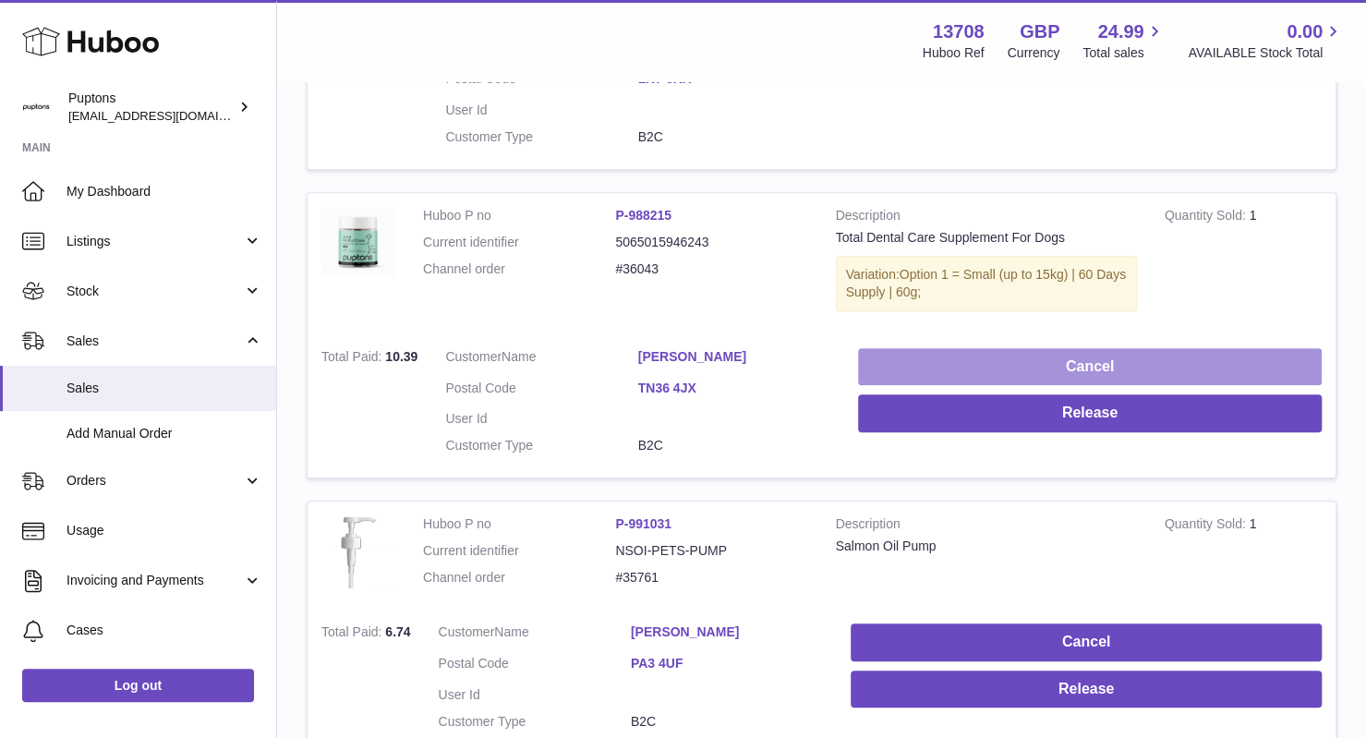
click at [1052, 351] on button "Cancel" at bounding box center [1090, 367] width 464 height 38
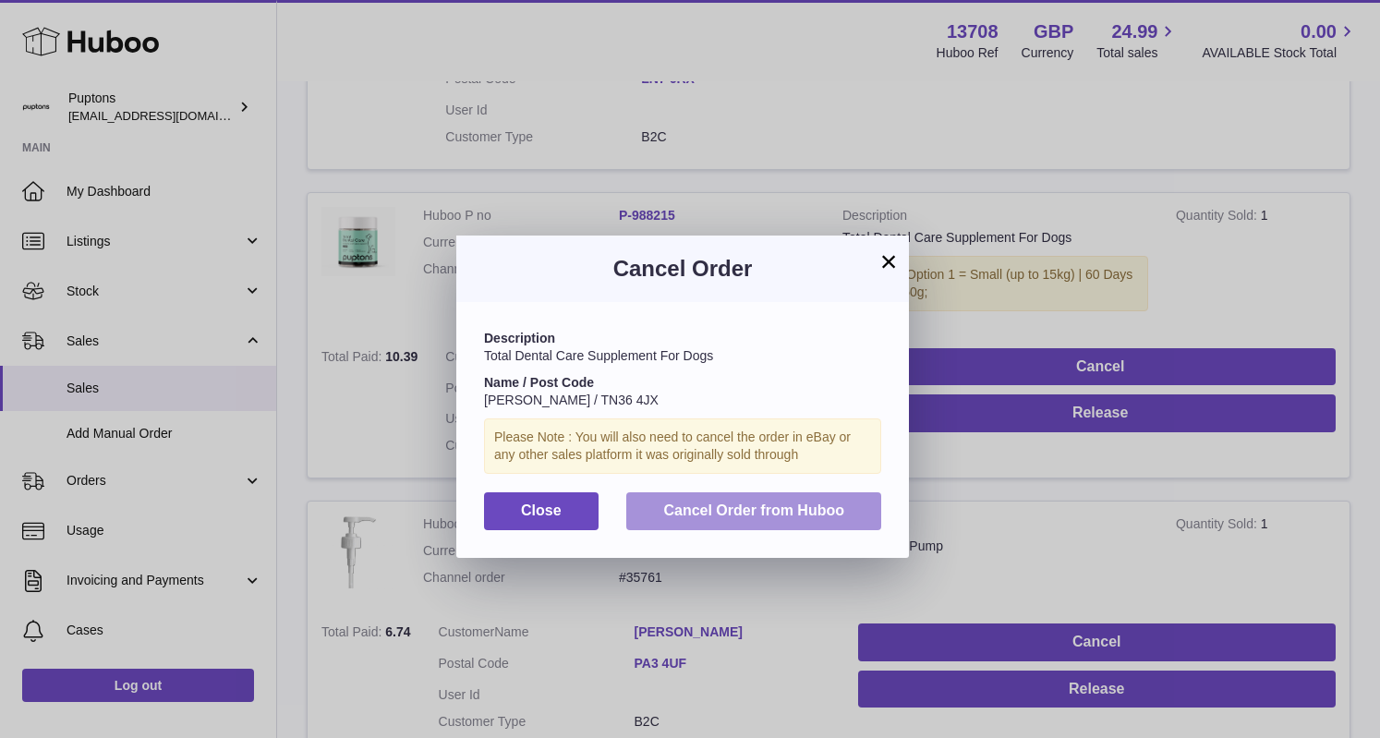
click at [754, 516] on span "Cancel Order from Huboo" at bounding box center [753, 510] width 181 height 16
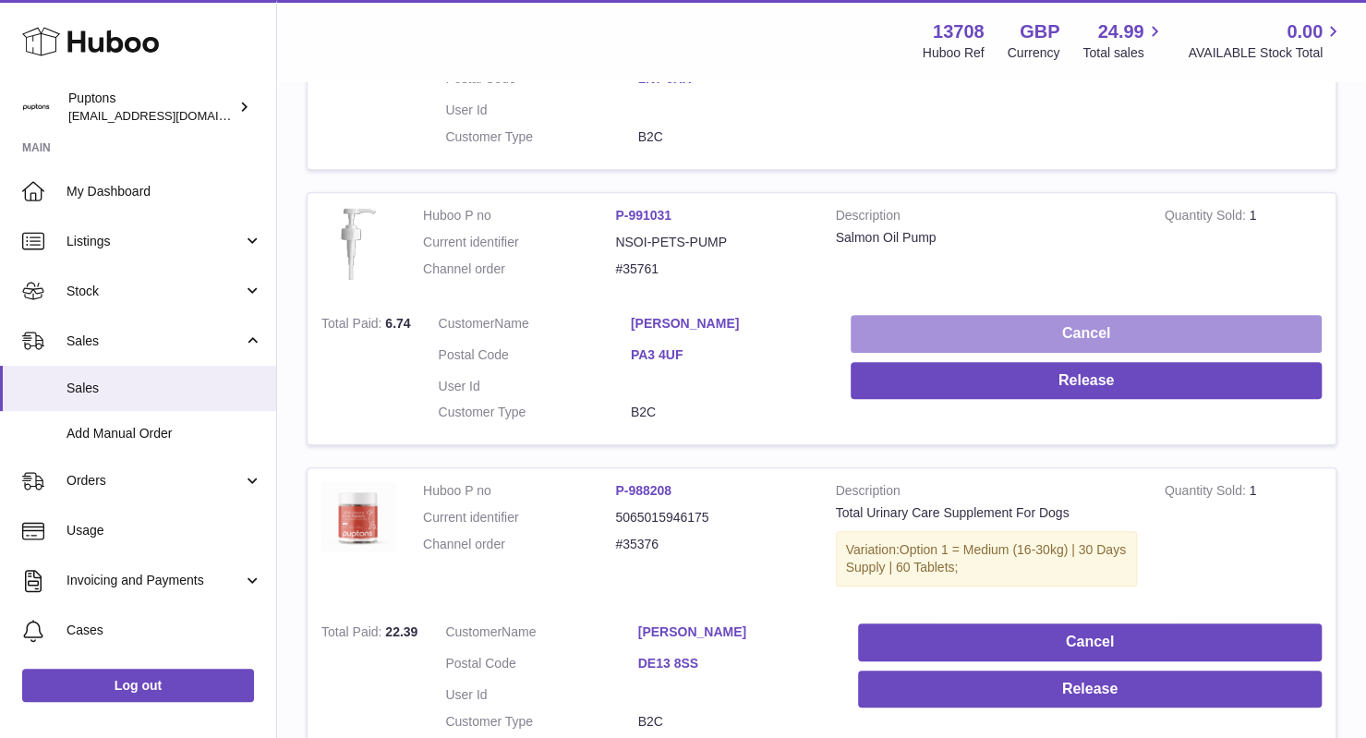
click at [1068, 326] on button "Cancel" at bounding box center [1086, 334] width 471 height 38
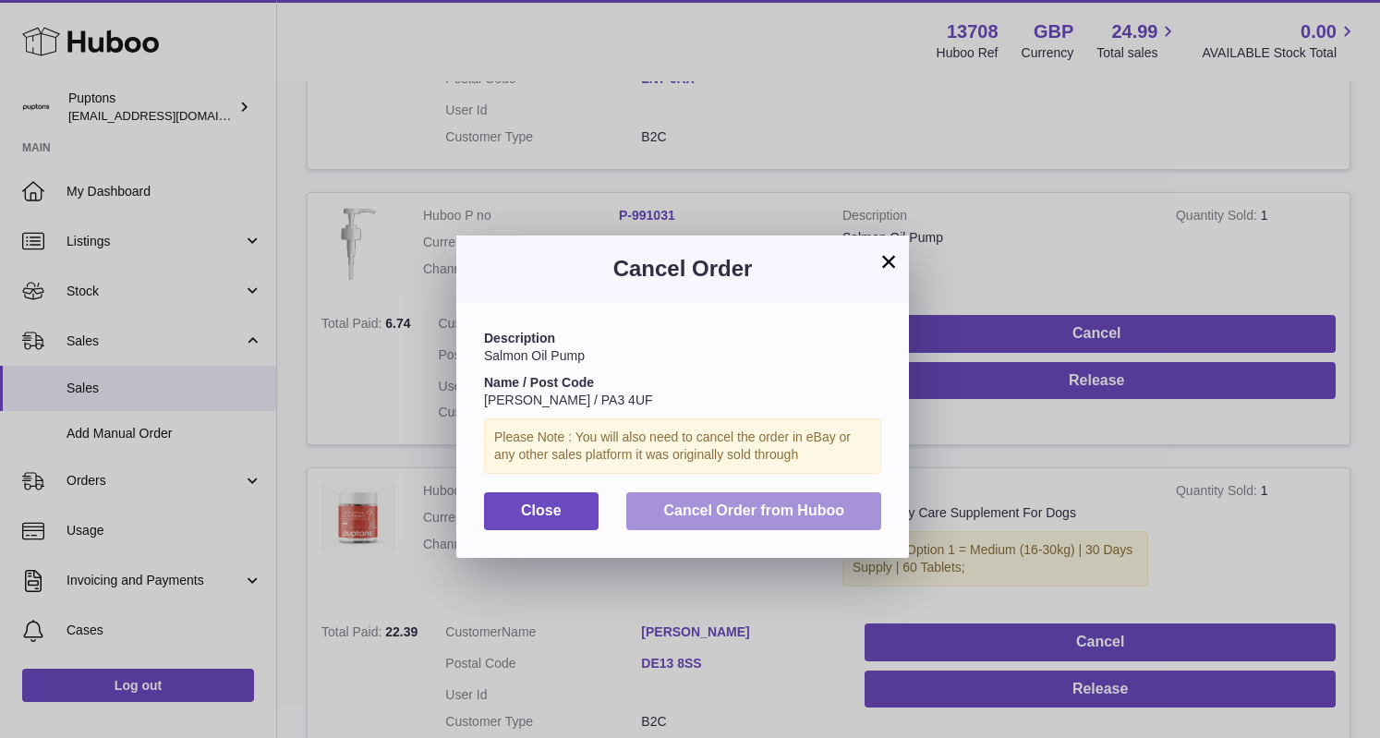
click at [785, 514] on span "Cancel Order from Huboo" at bounding box center [753, 510] width 181 height 16
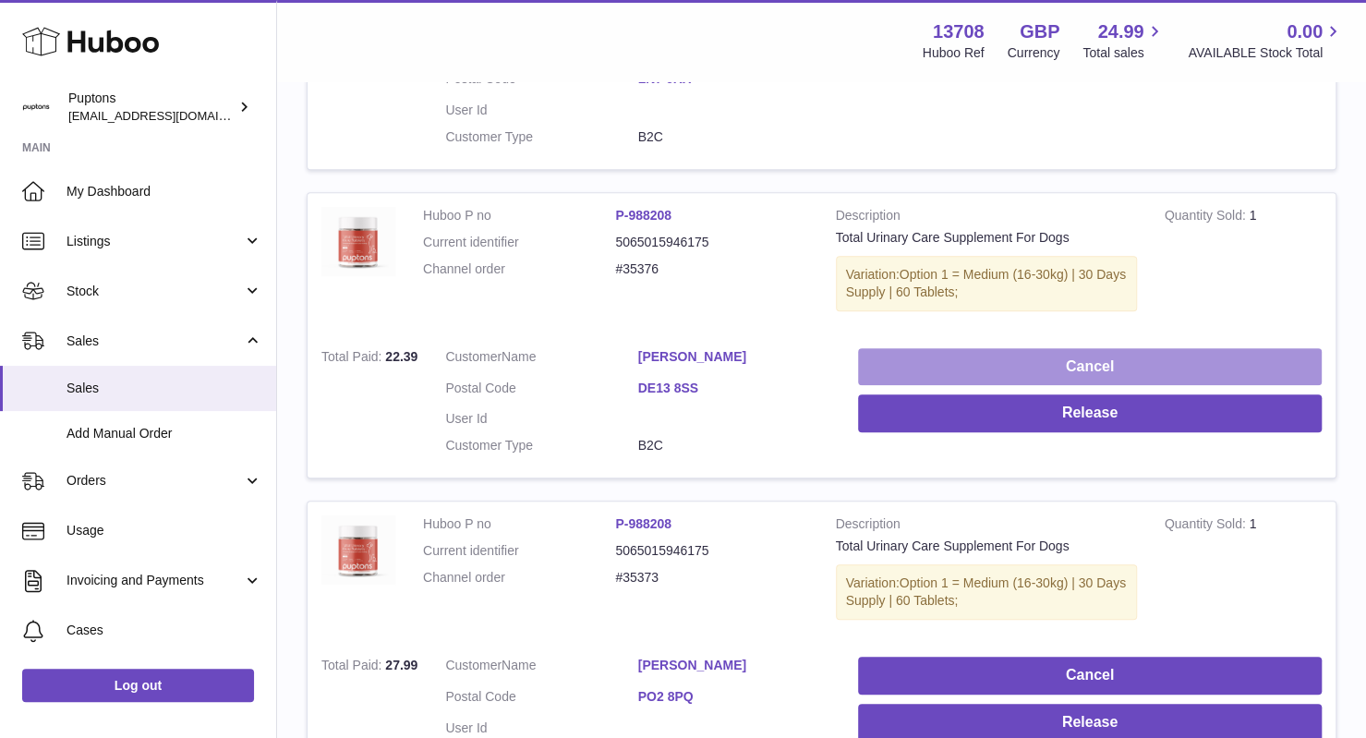
click at [1074, 363] on button "Cancel" at bounding box center [1090, 367] width 464 height 38
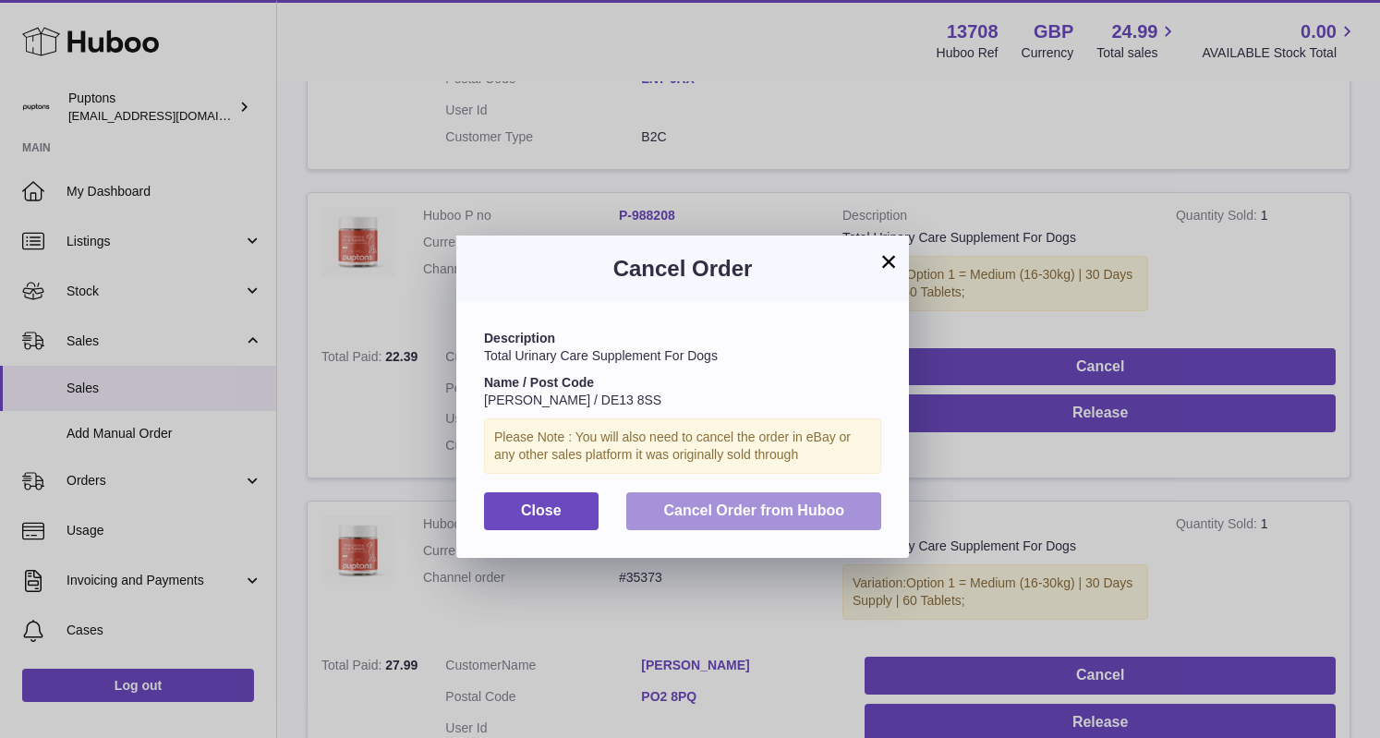
click at [748, 500] on button "Cancel Order from Huboo" at bounding box center [753, 511] width 255 height 38
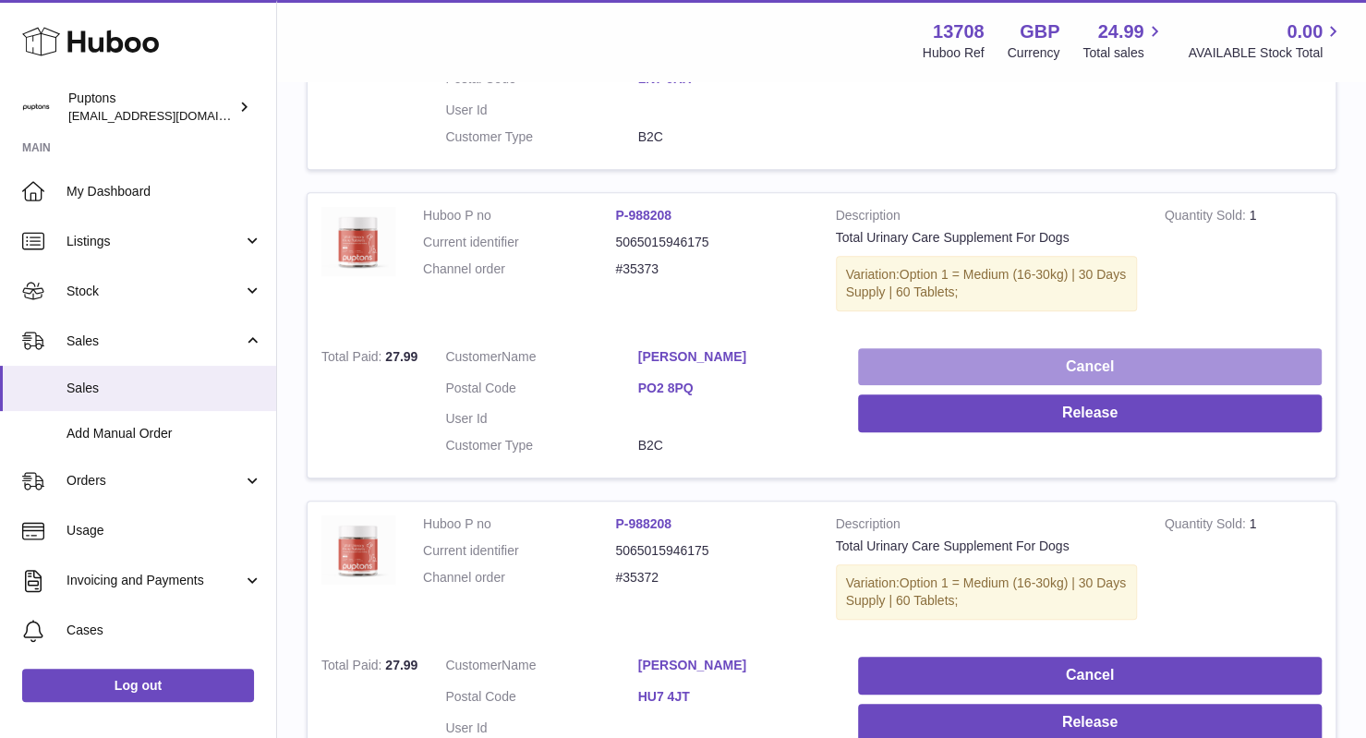
click at [1069, 357] on button "Cancel" at bounding box center [1090, 367] width 464 height 38
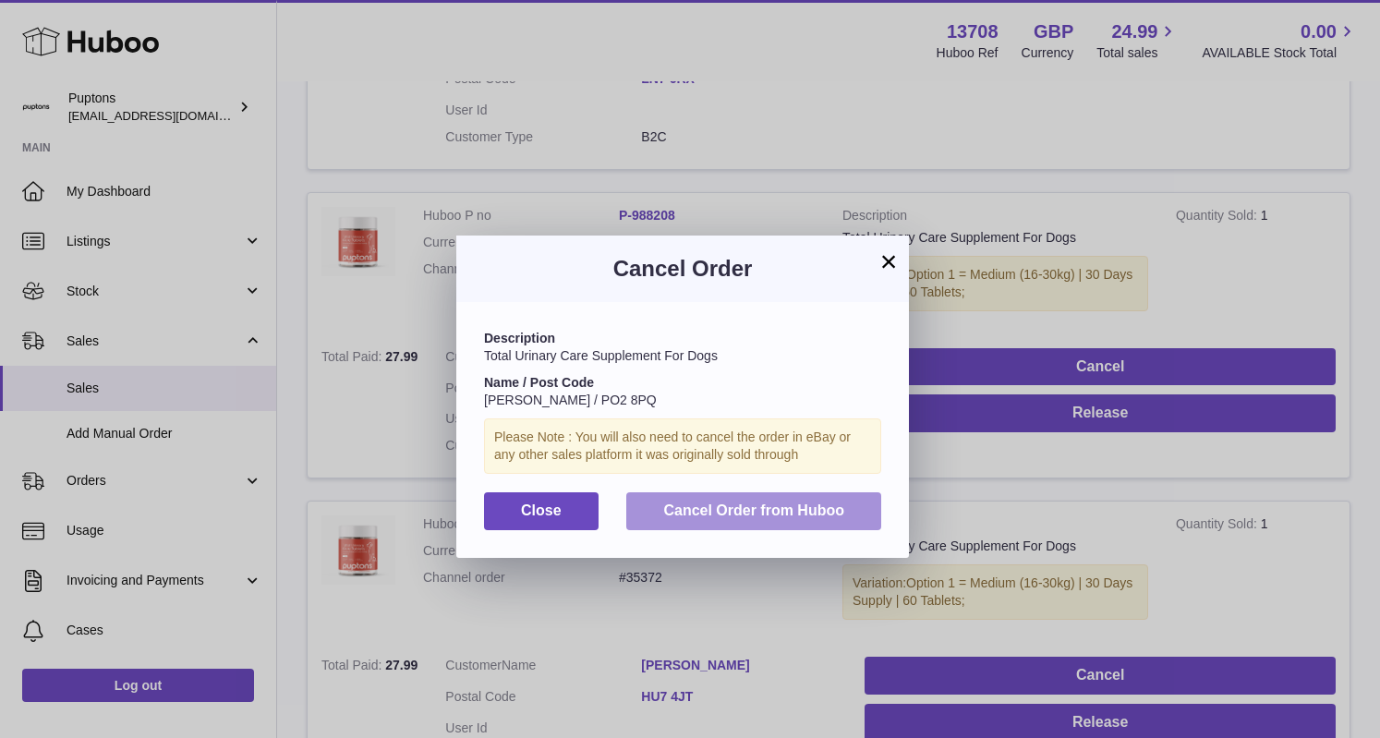
click at [744, 511] on span "Cancel Order from Huboo" at bounding box center [753, 510] width 181 height 16
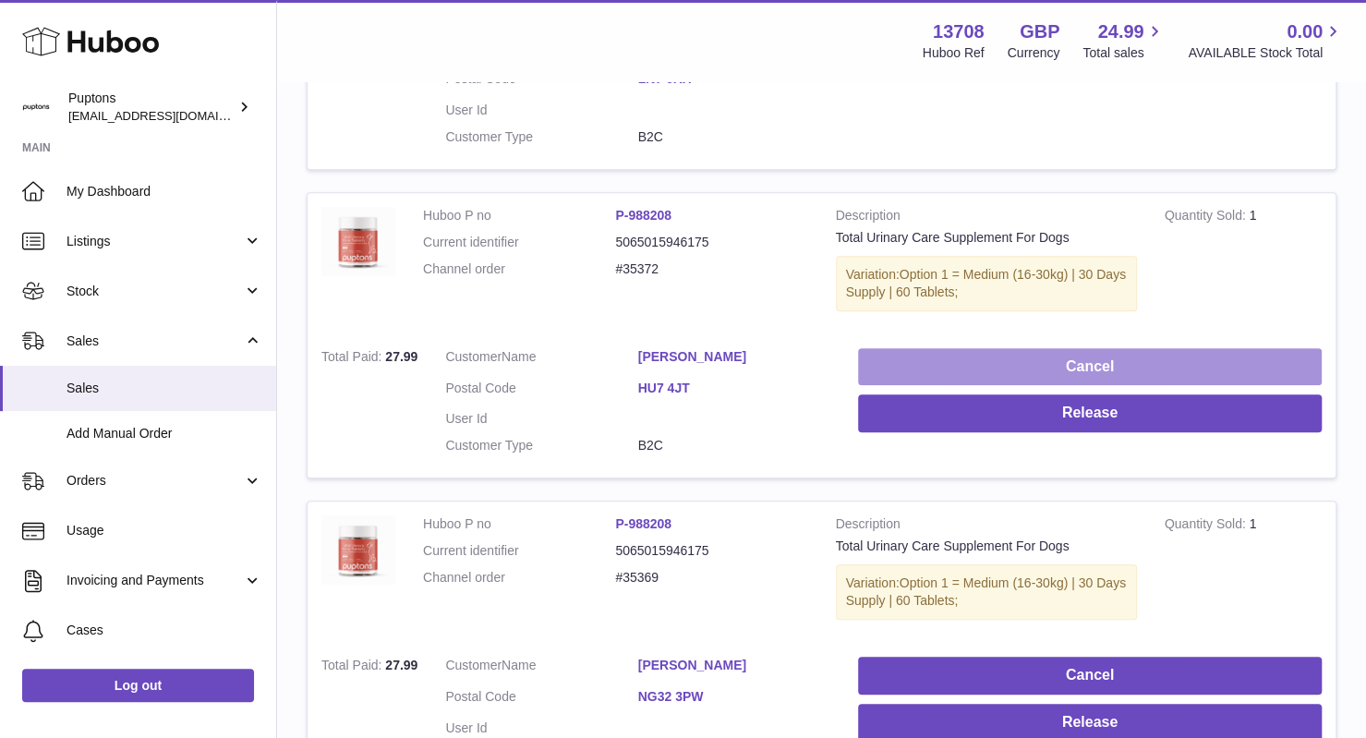
click at [1049, 371] on button "Cancel" at bounding box center [1090, 367] width 464 height 38
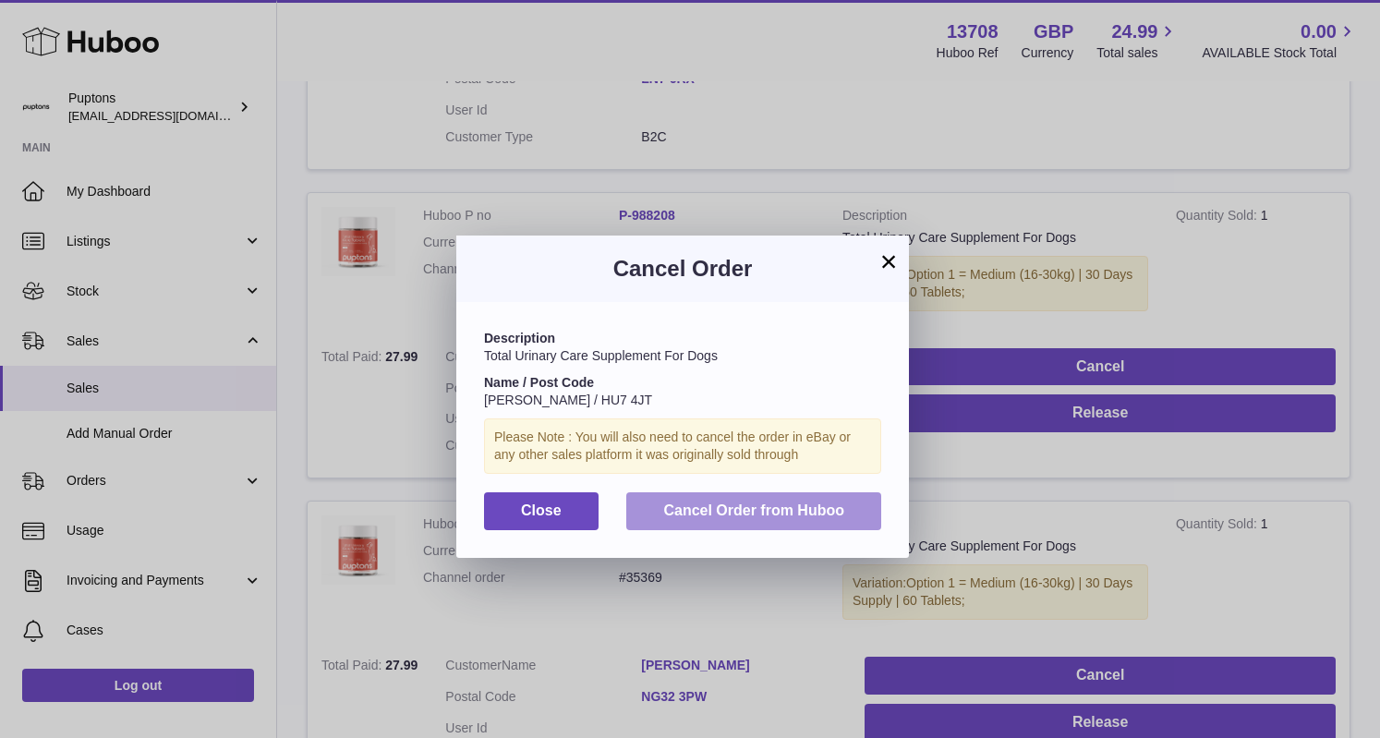
click at [791, 520] on button "Cancel Order from Huboo" at bounding box center [753, 511] width 255 height 38
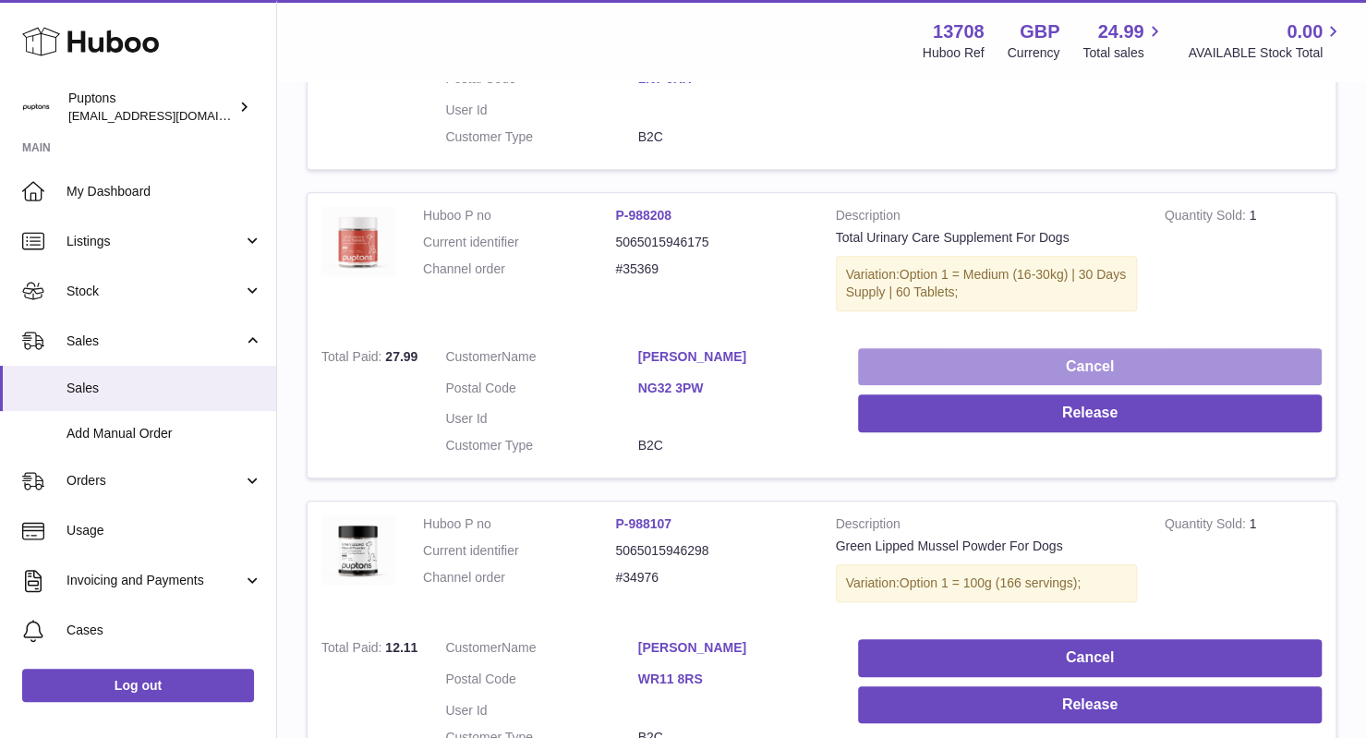
click at [1025, 352] on button "Cancel" at bounding box center [1090, 367] width 464 height 38
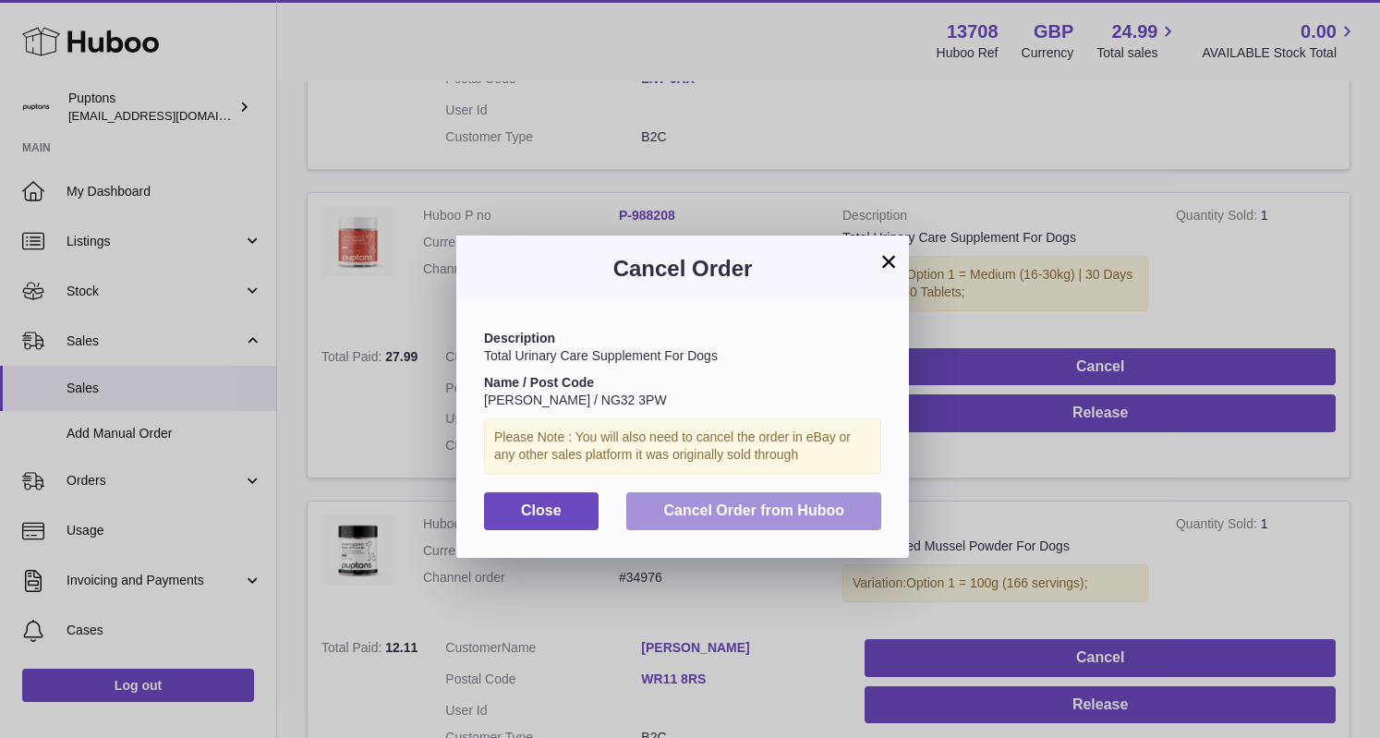
click at [763, 518] on span "Cancel Order from Huboo" at bounding box center [753, 510] width 181 height 16
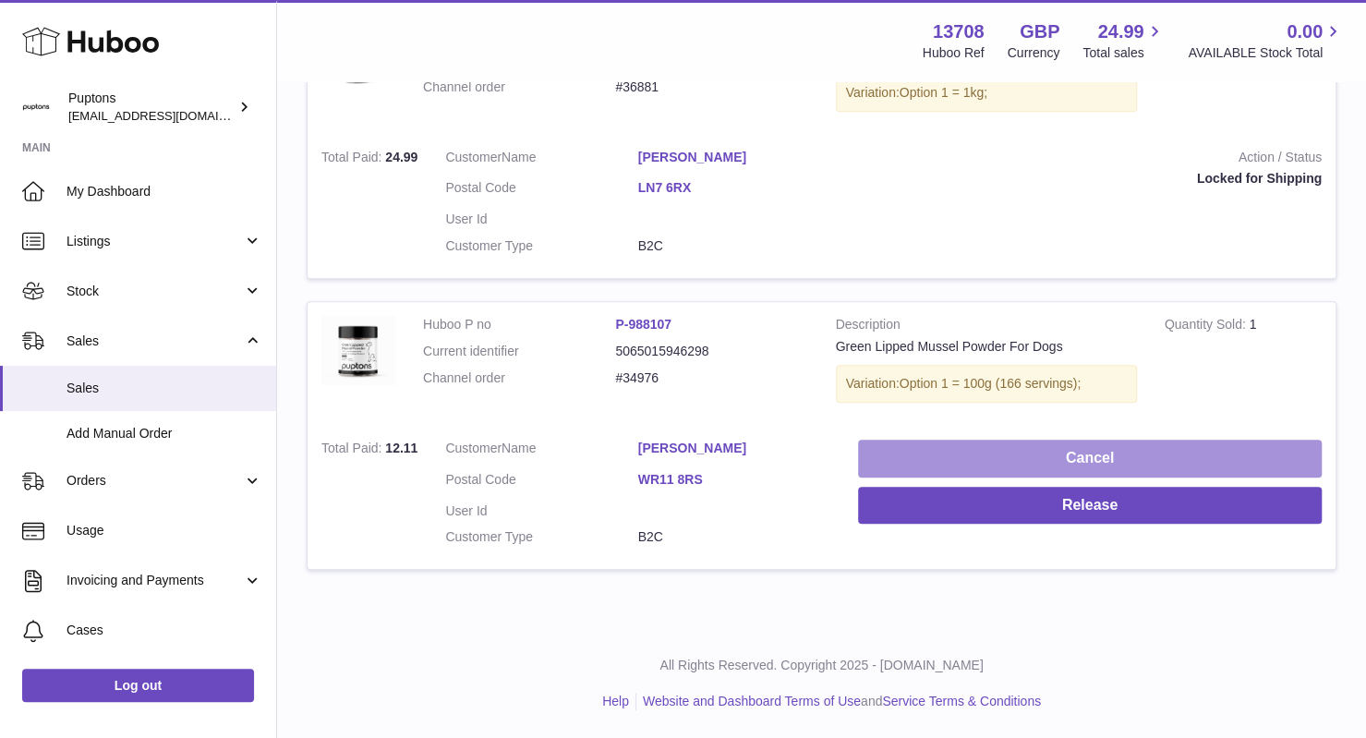
scroll to position [422, 0]
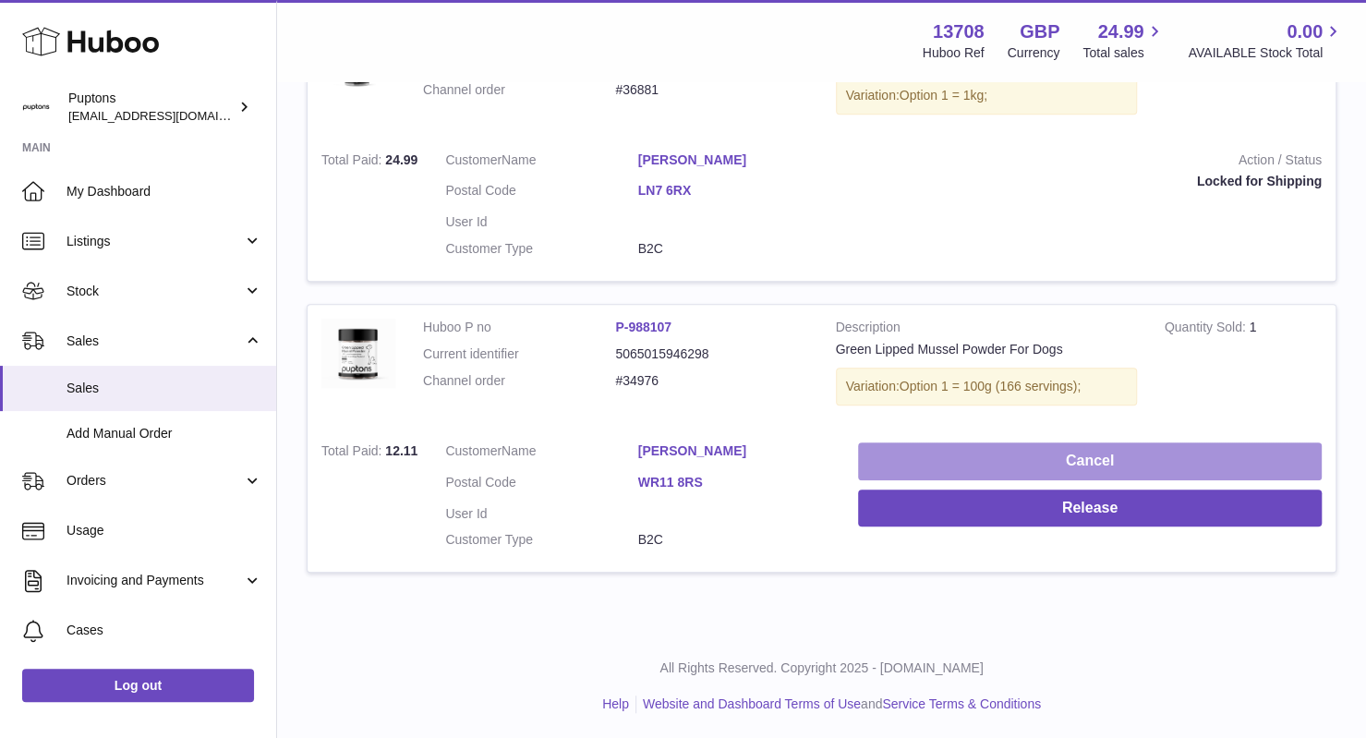
click at [1005, 454] on button "Cancel" at bounding box center [1090, 461] width 464 height 38
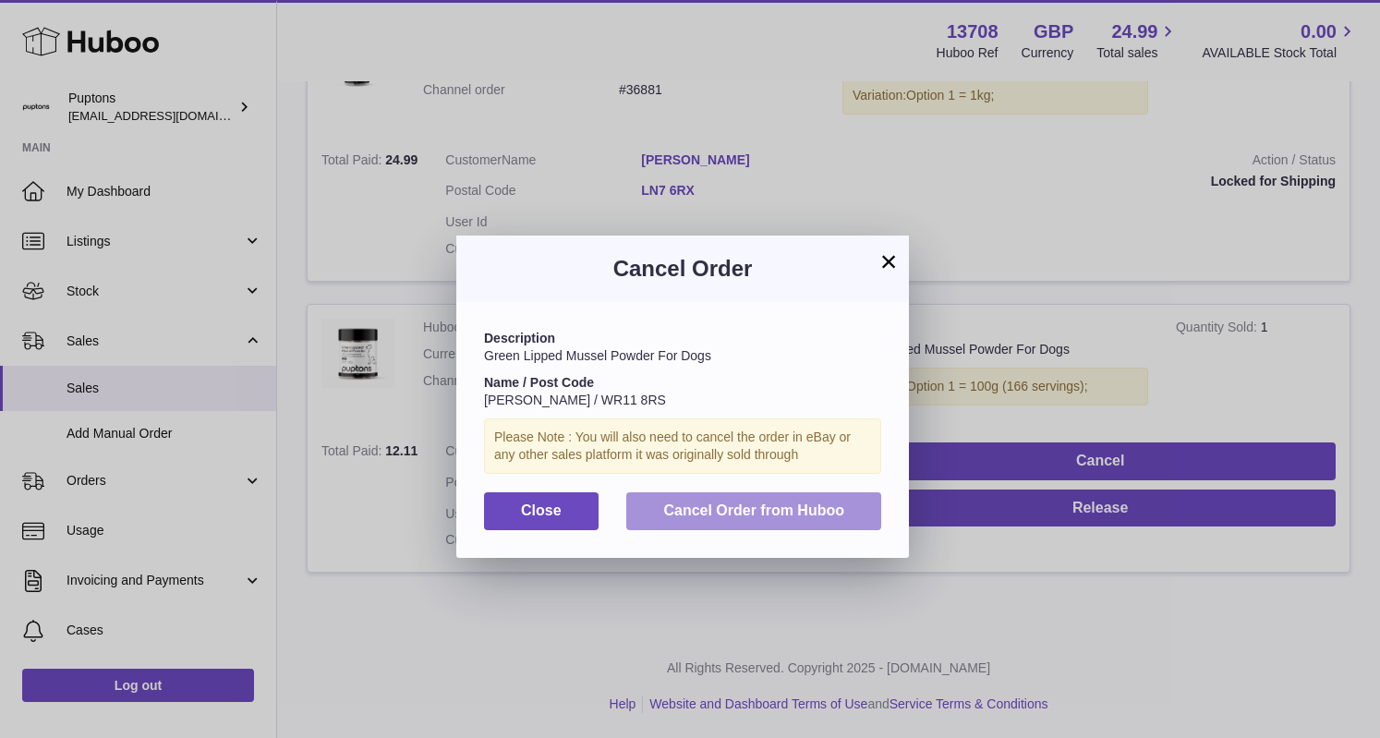
click at [707, 518] on span "Cancel Order from Huboo" at bounding box center [753, 510] width 181 height 16
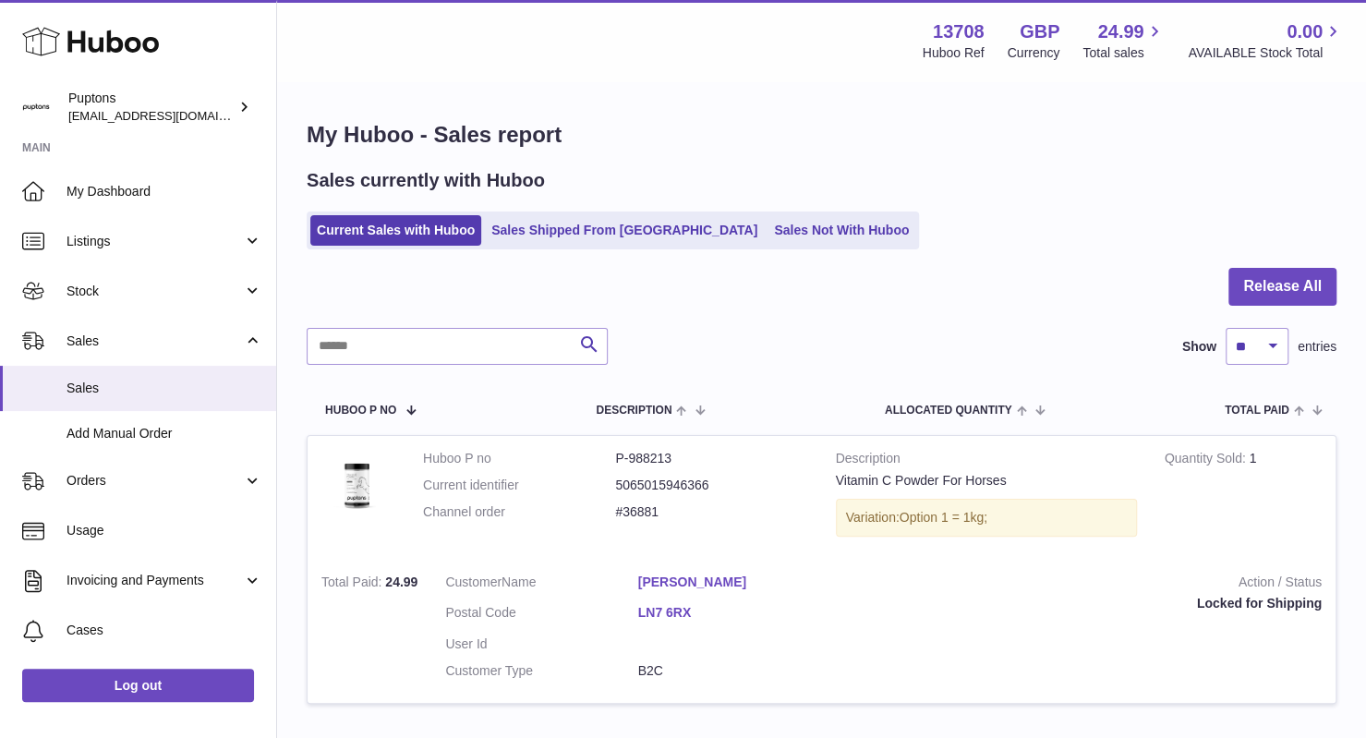
scroll to position [132, 0]
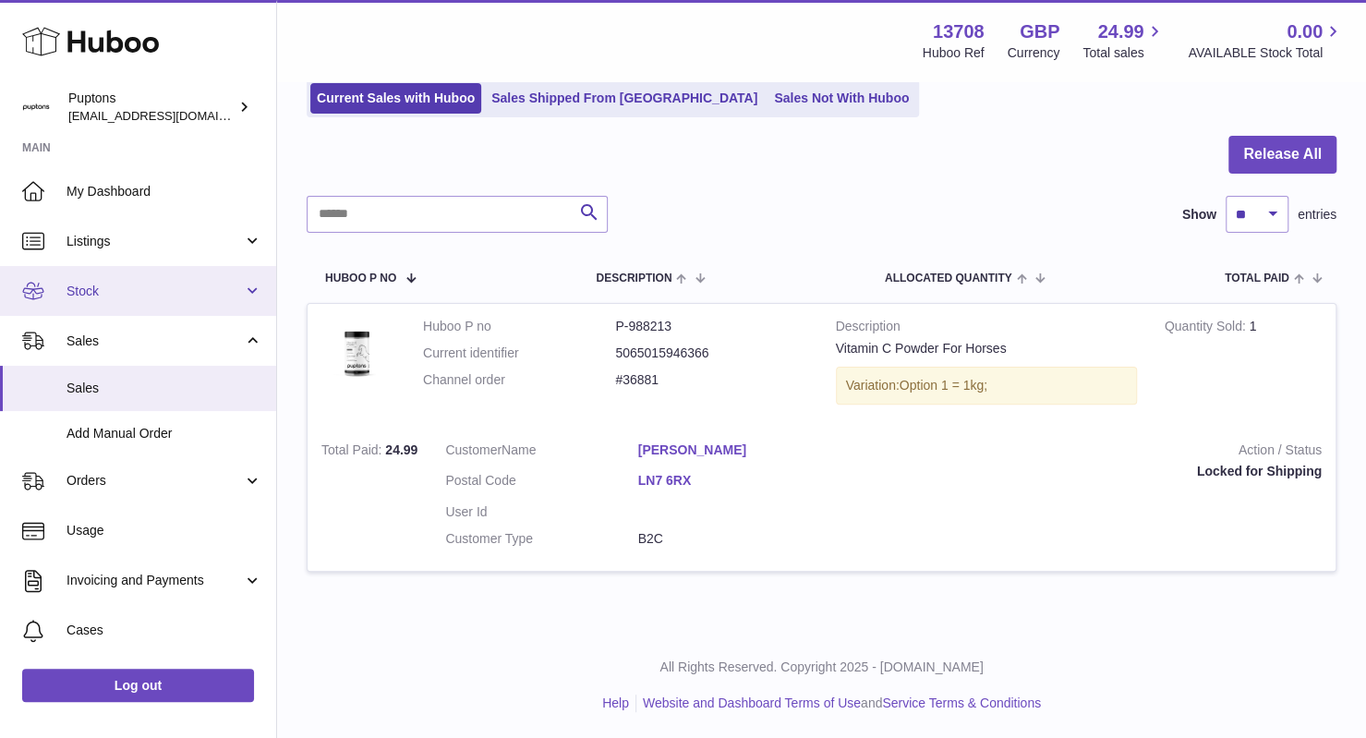
click at [120, 304] on link "Stock" at bounding box center [138, 291] width 276 height 50
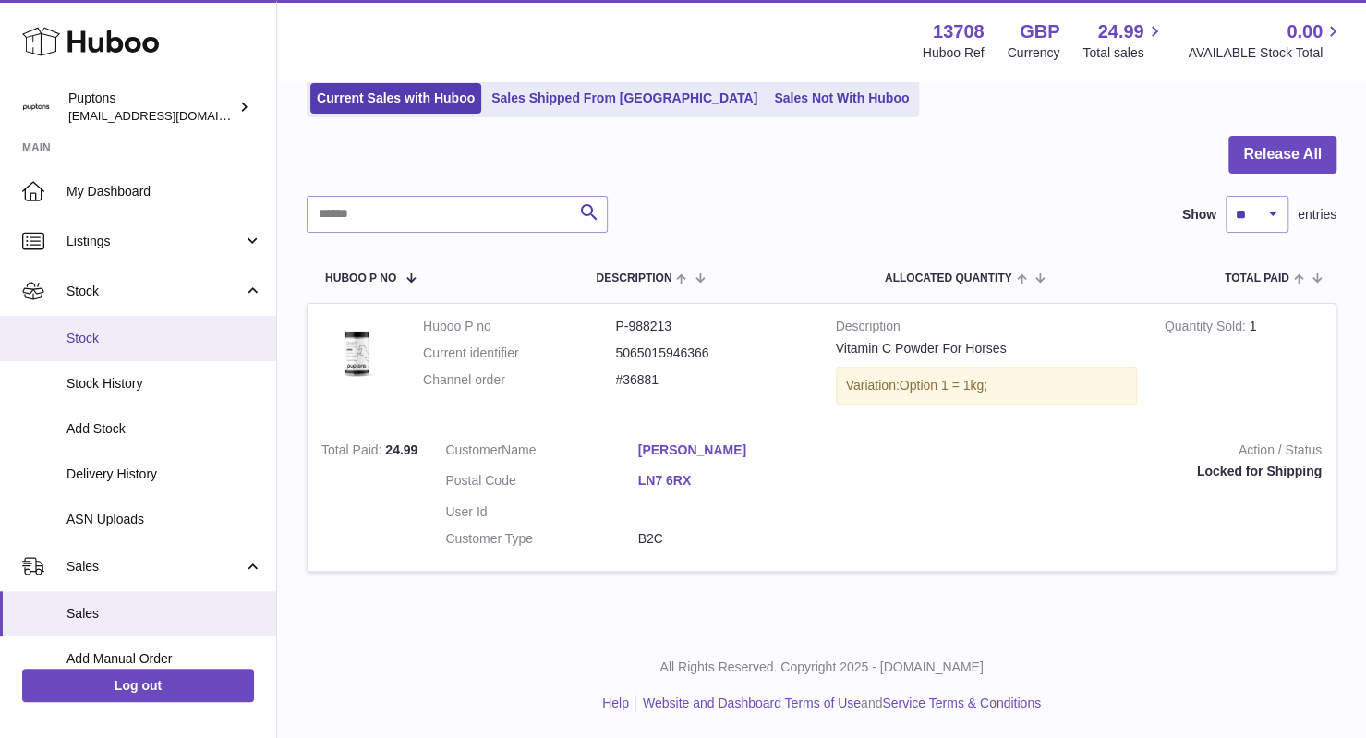
click at [124, 341] on span "Stock" at bounding box center [164, 339] width 196 height 18
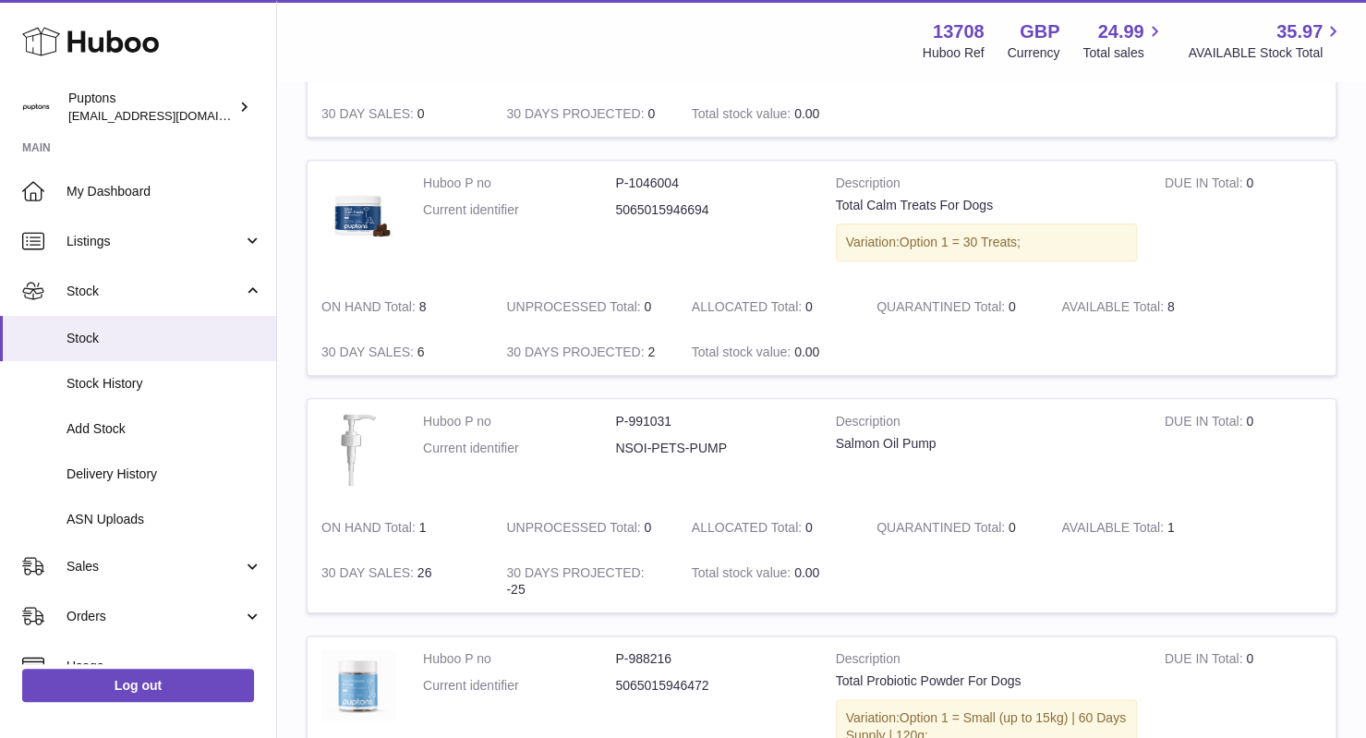
scroll to position [903, 0]
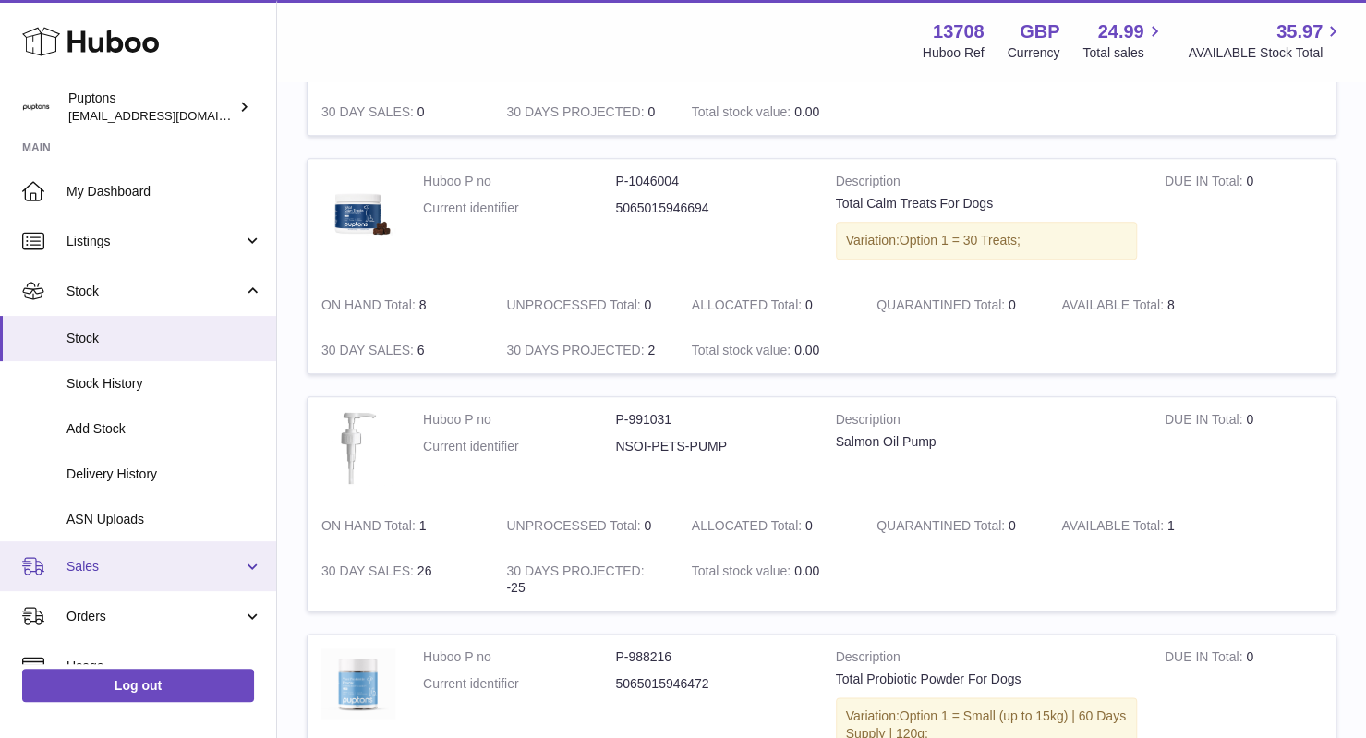
click at [109, 578] on link "Sales" at bounding box center [138, 566] width 276 height 50
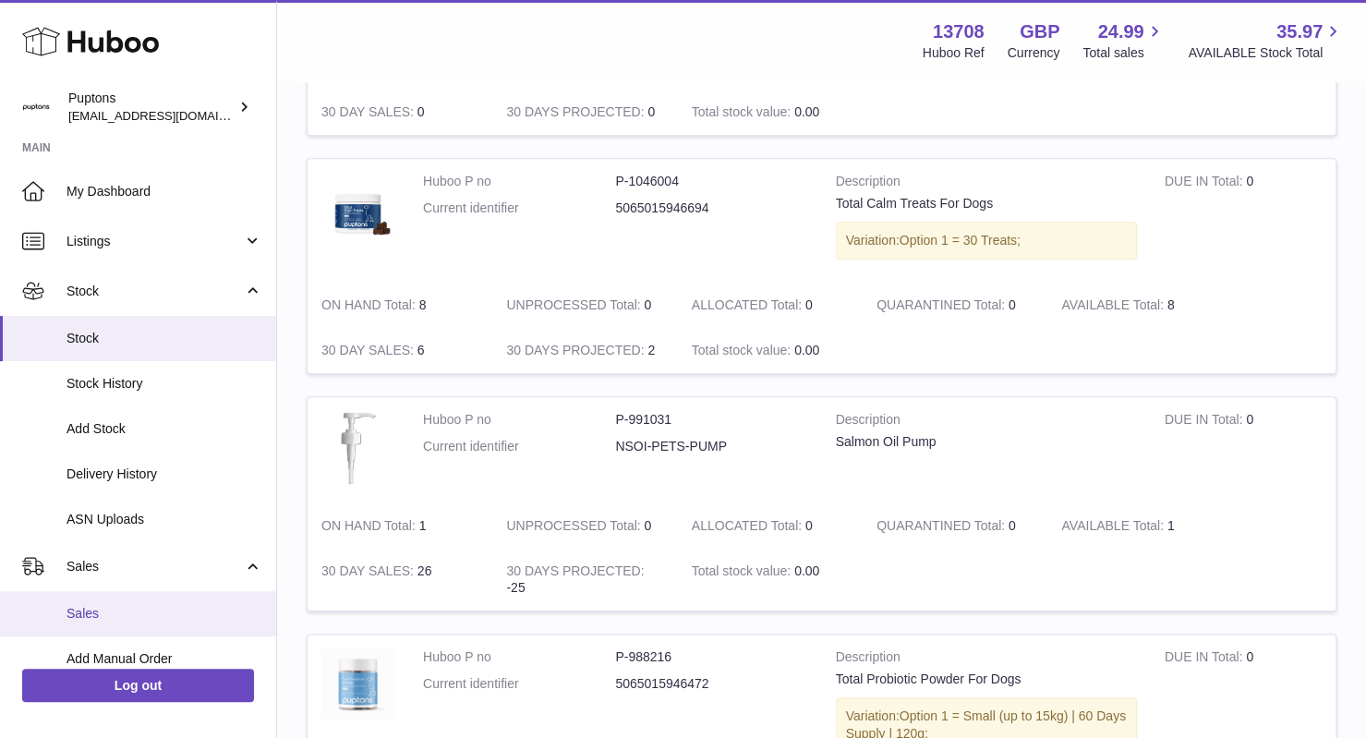
click at [103, 605] on span "Sales" at bounding box center [164, 614] width 196 height 18
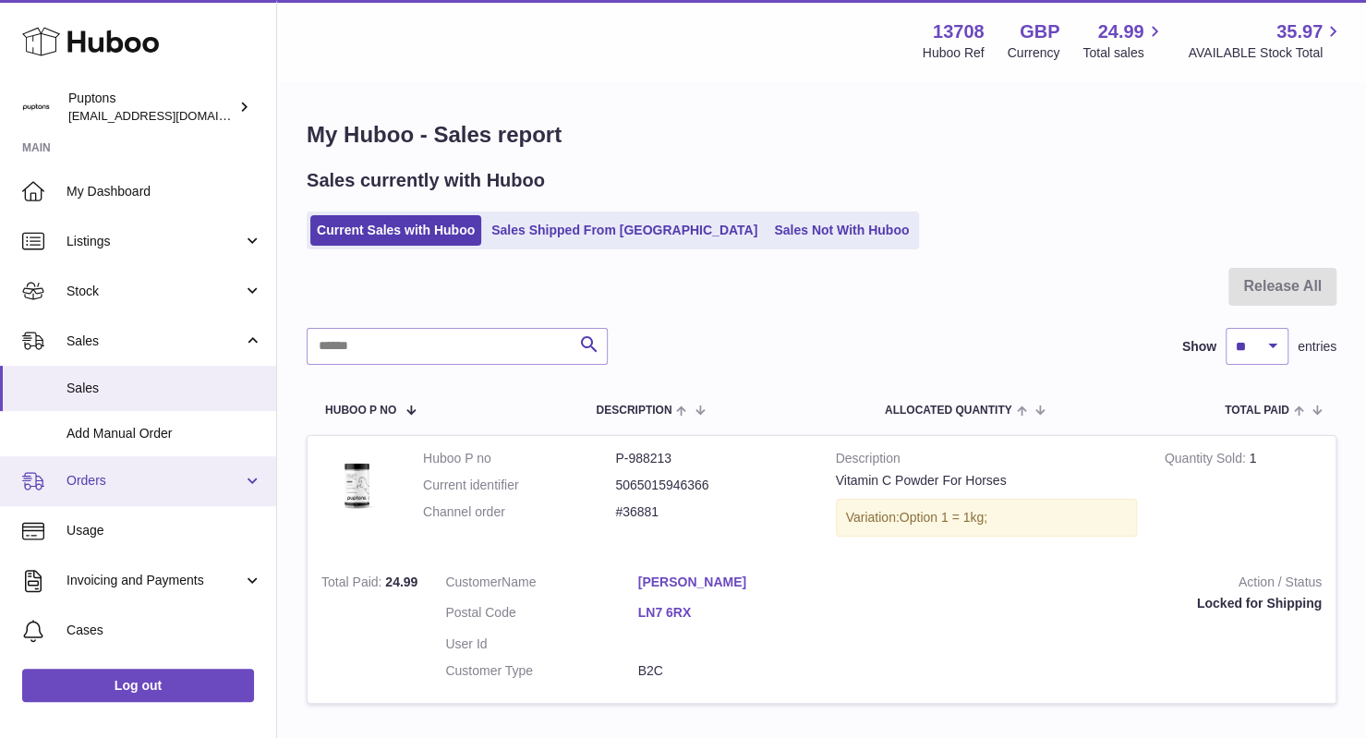
click at [129, 488] on span "Orders" at bounding box center [154, 481] width 176 height 18
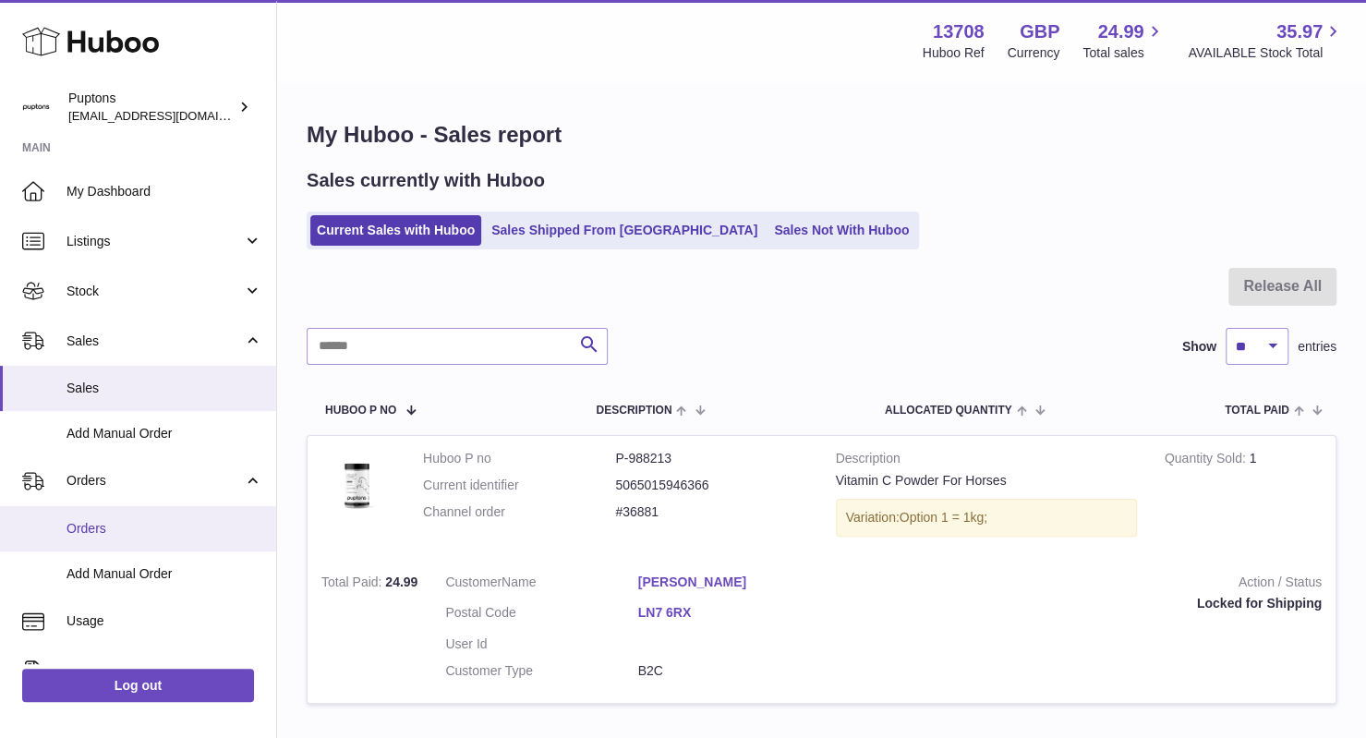
click at [115, 525] on span "Orders" at bounding box center [164, 529] width 196 height 18
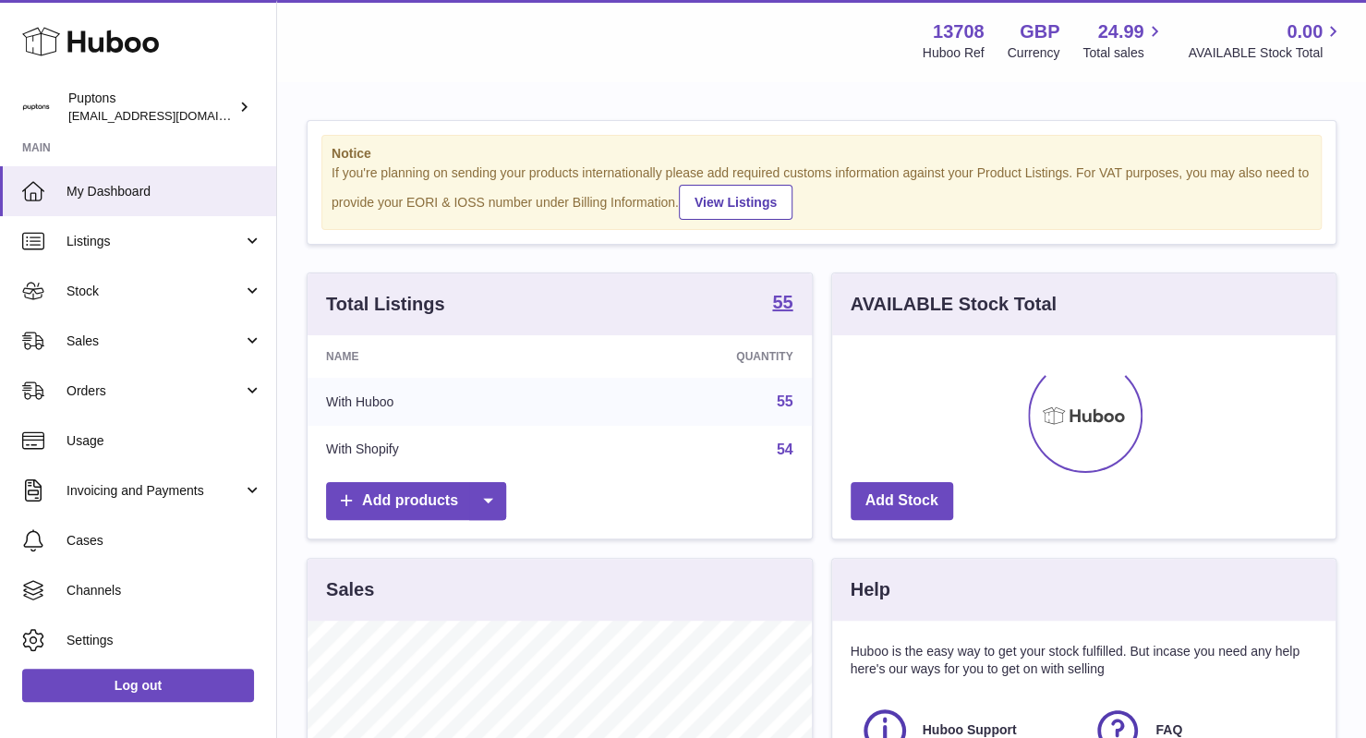
scroll to position [288, 504]
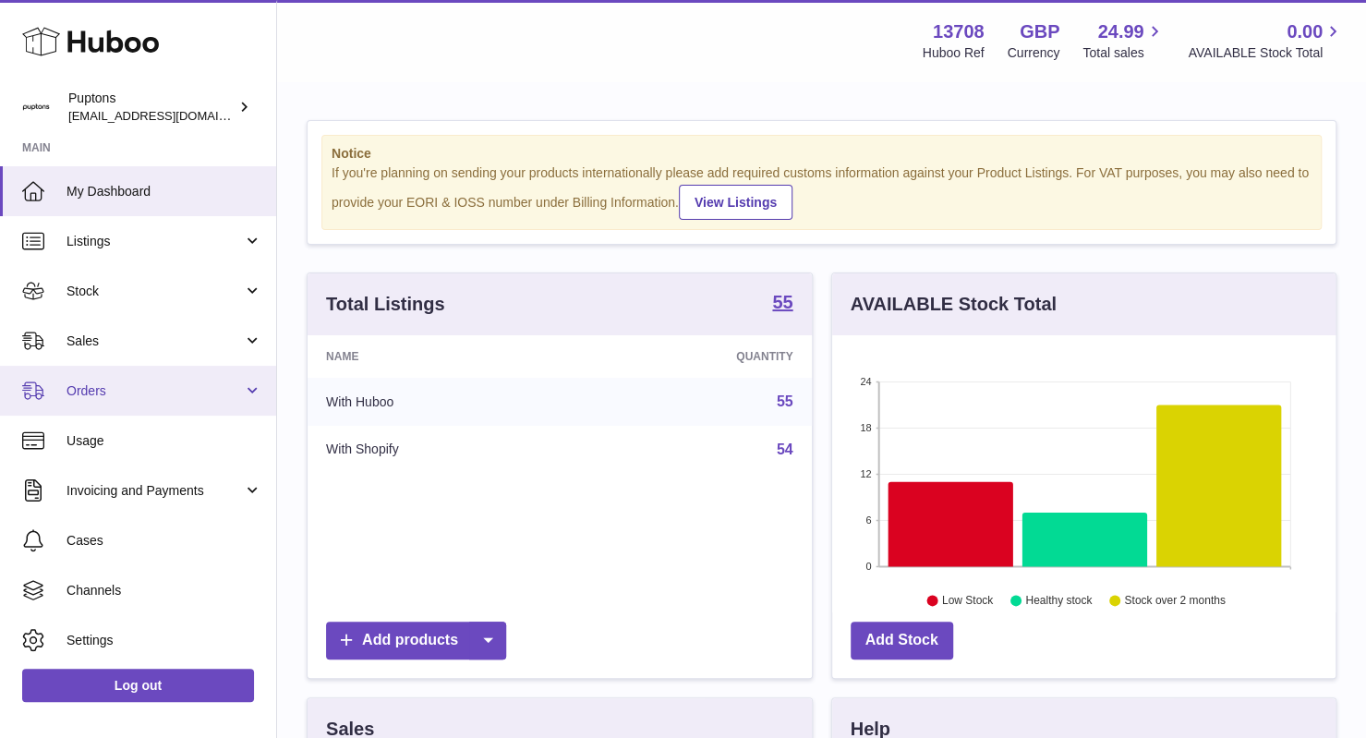
click at [163, 383] on span "Orders" at bounding box center [154, 391] width 176 height 18
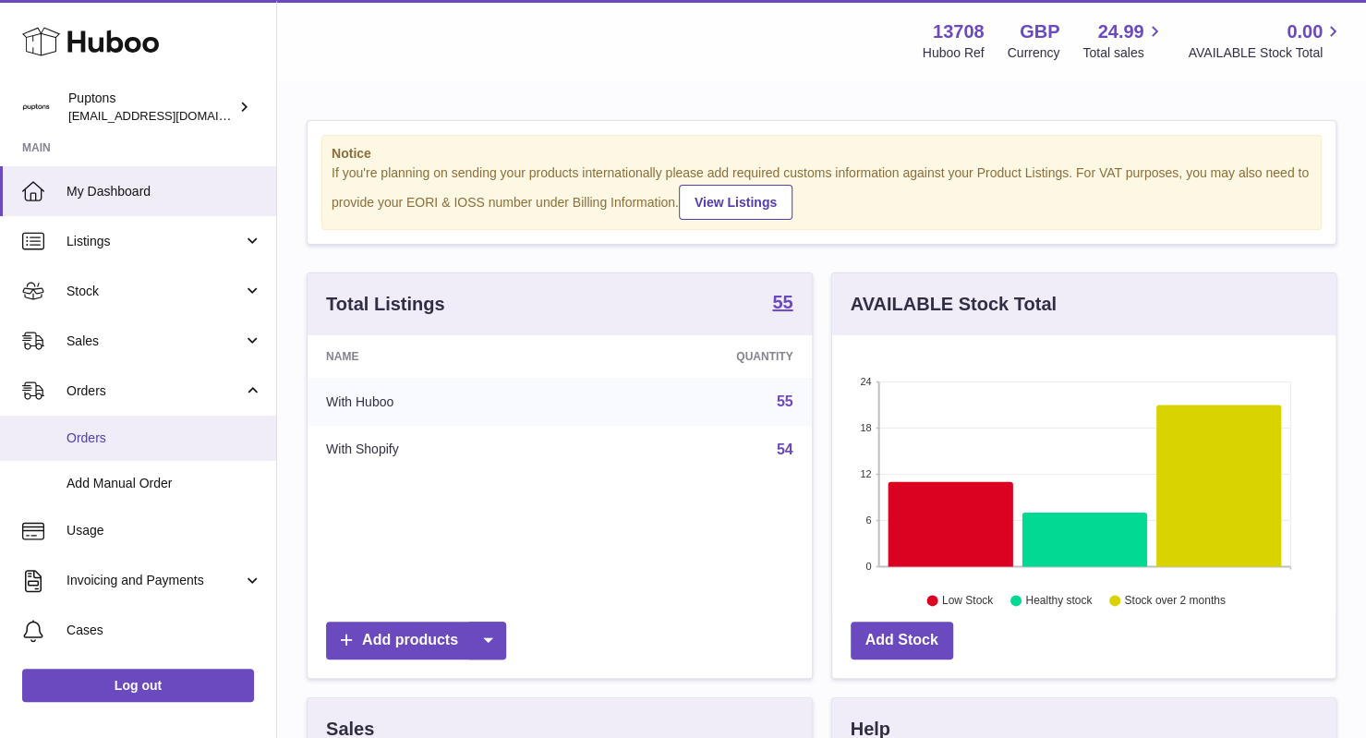
click at [107, 445] on span "Orders" at bounding box center [164, 438] width 196 height 18
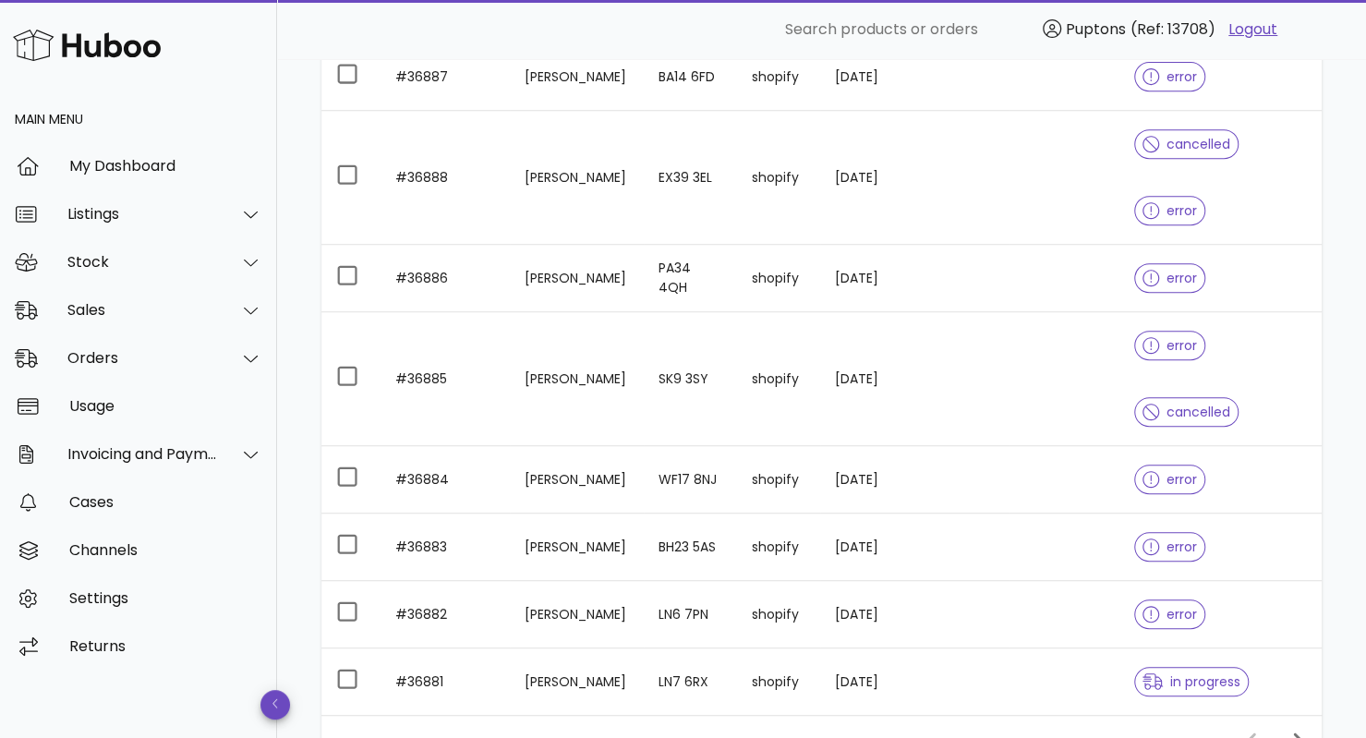
scroll to position [430, 0]
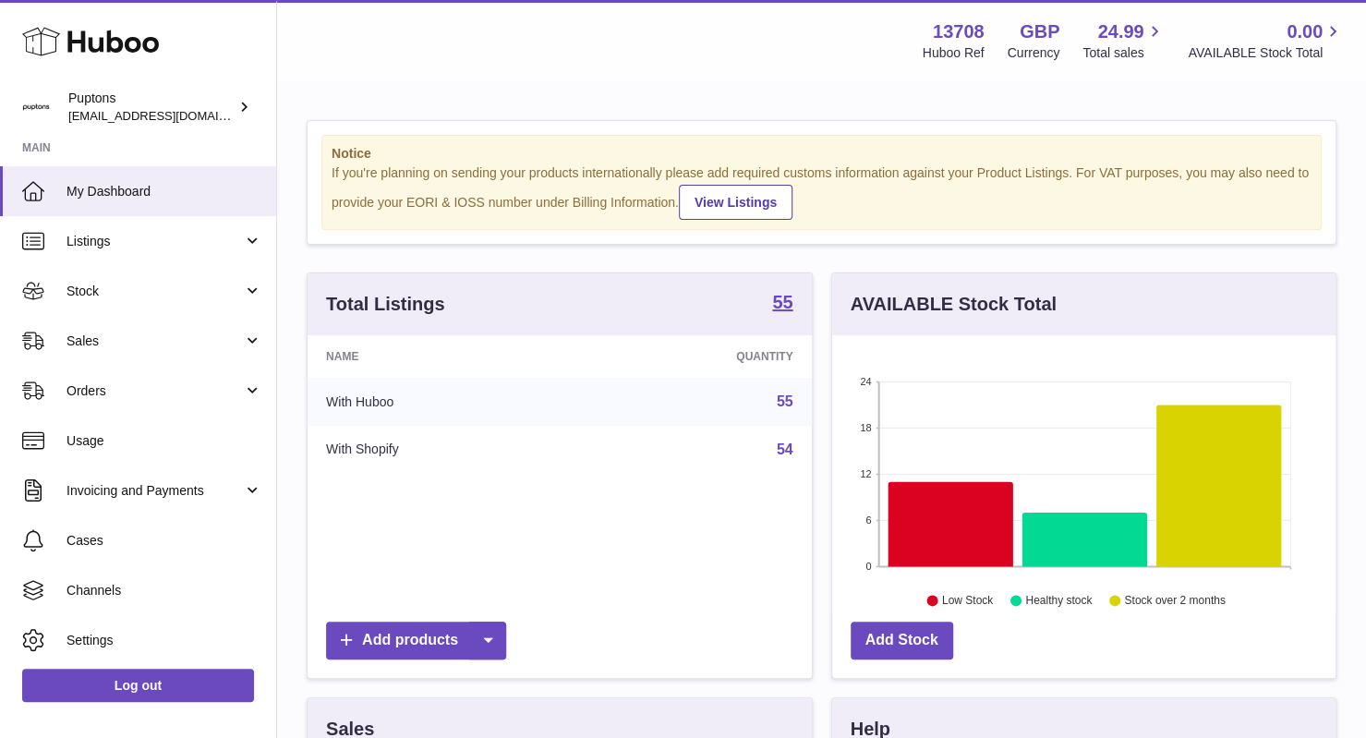
scroll to position [923242, 923026]
click at [177, 391] on span "Orders" at bounding box center [154, 391] width 176 height 18
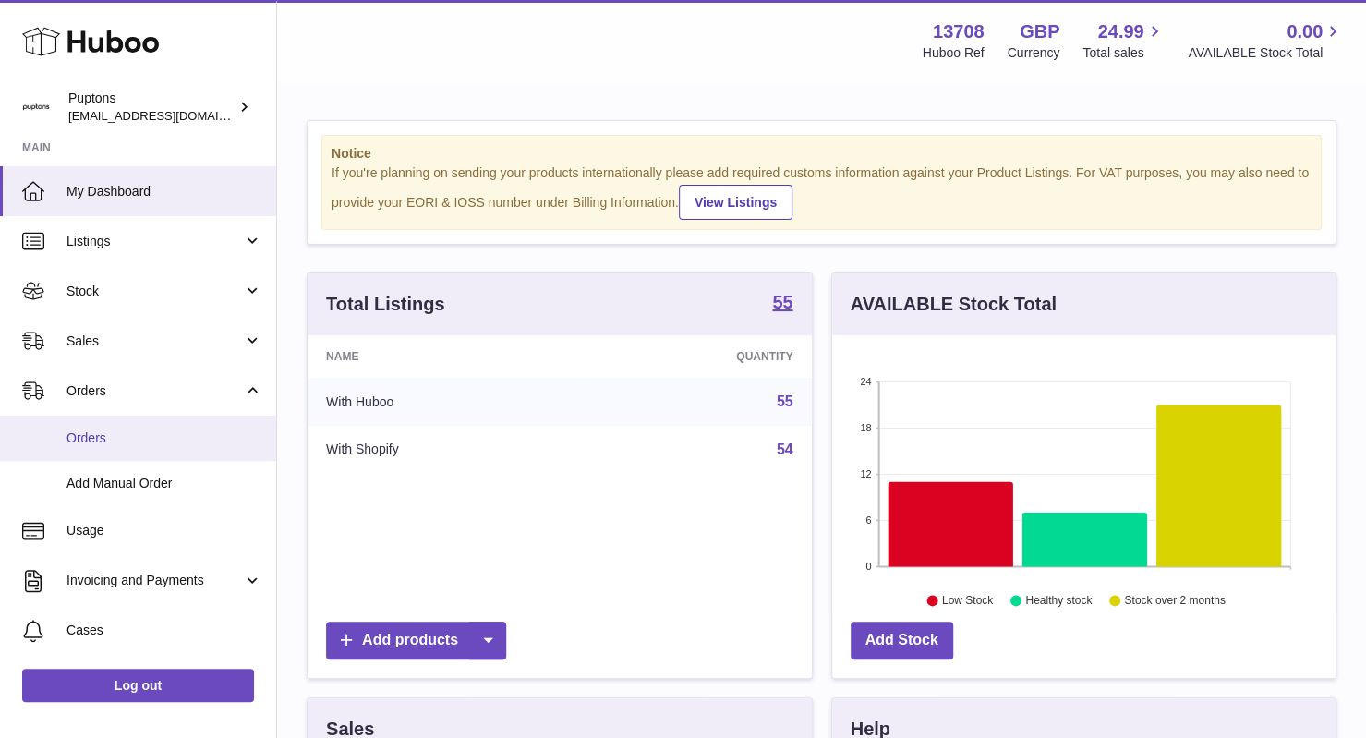
click at [126, 422] on link "Orders" at bounding box center [138, 438] width 276 height 45
